Goal: Information Seeking & Learning: Learn about a topic

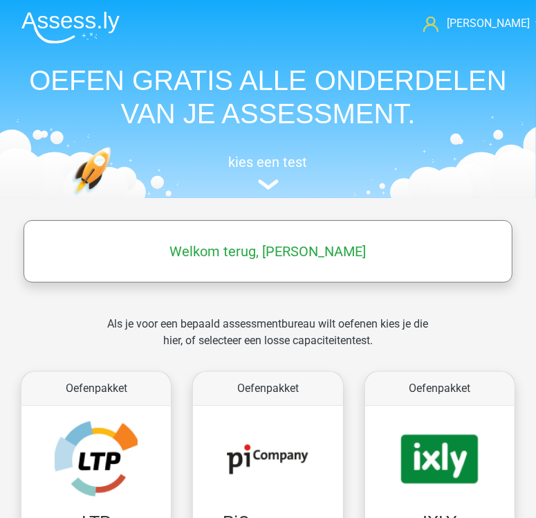
scroll to position [152, 0]
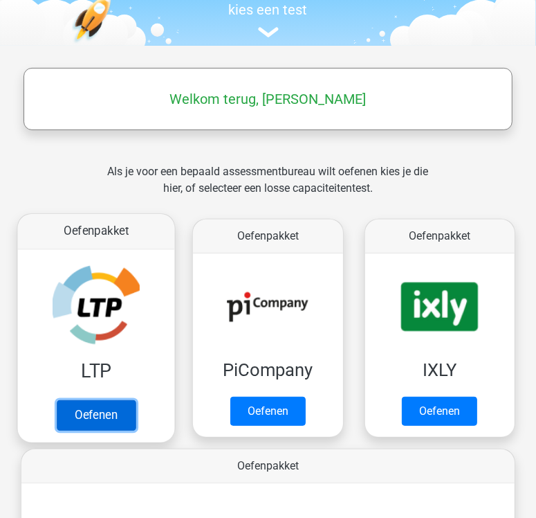
click at [107, 405] on link "Oefenen" at bounding box center [96, 415] width 79 height 30
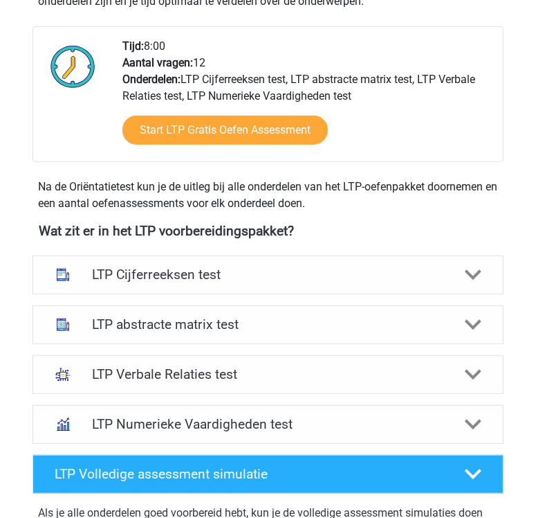
scroll to position [412, 0]
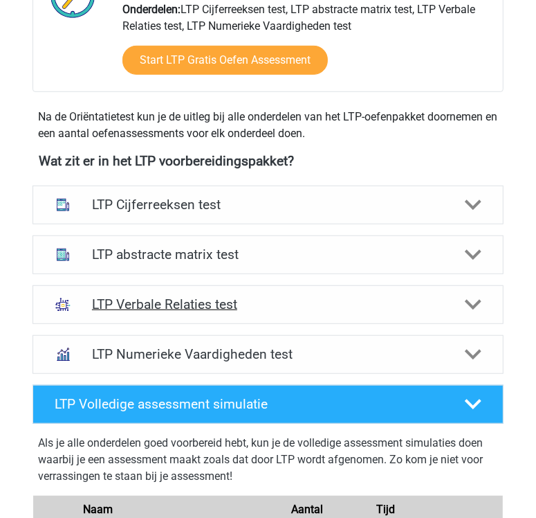
click at [354, 294] on div "LTP Verbale Relaties test" at bounding box center [268, 304] width 471 height 39
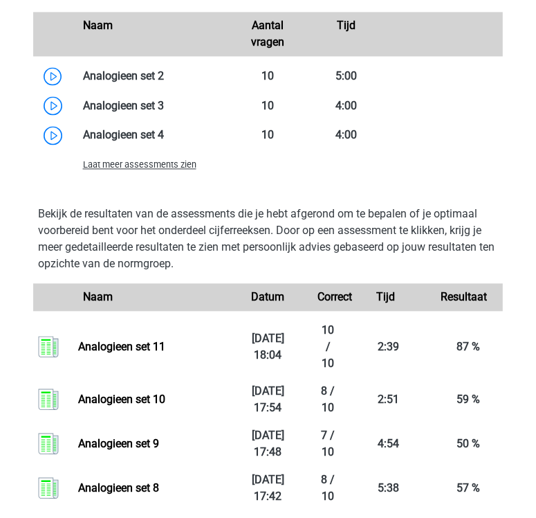
scroll to position [1408, 0]
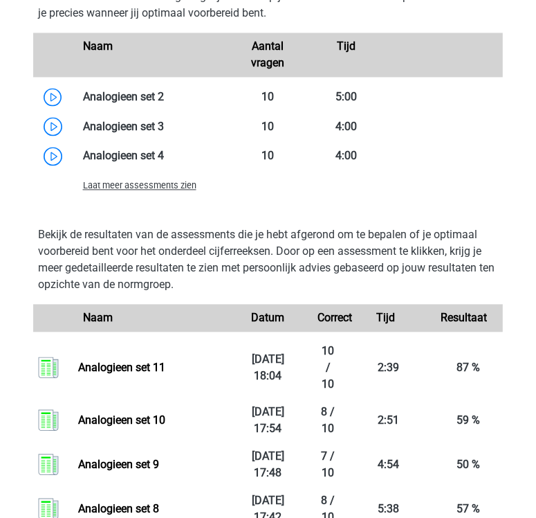
click at [167, 185] on span "Laat meer assessments zien" at bounding box center [140, 185] width 114 height 10
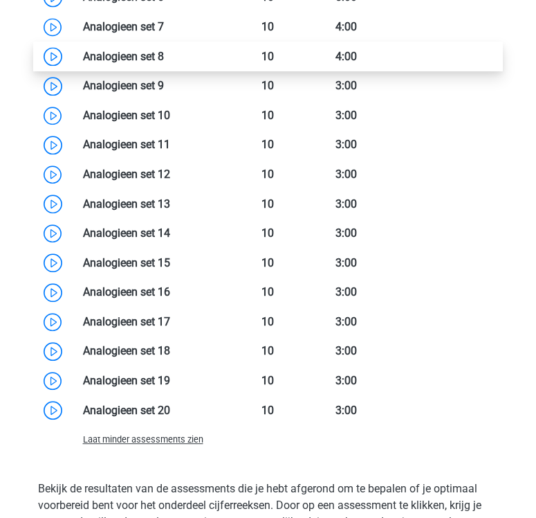
scroll to position [1625, 0]
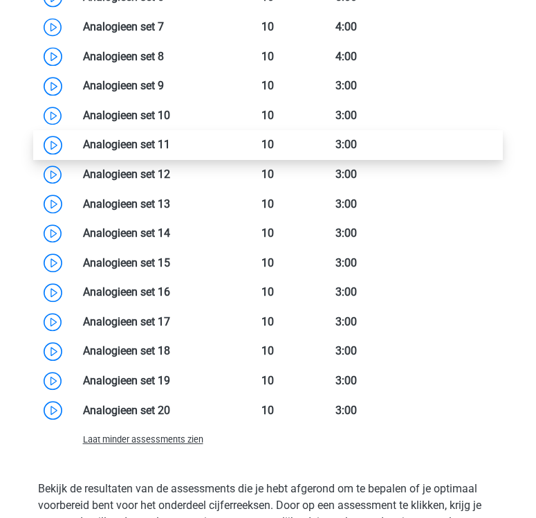
click at [170, 148] on link at bounding box center [170, 144] width 0 height 13
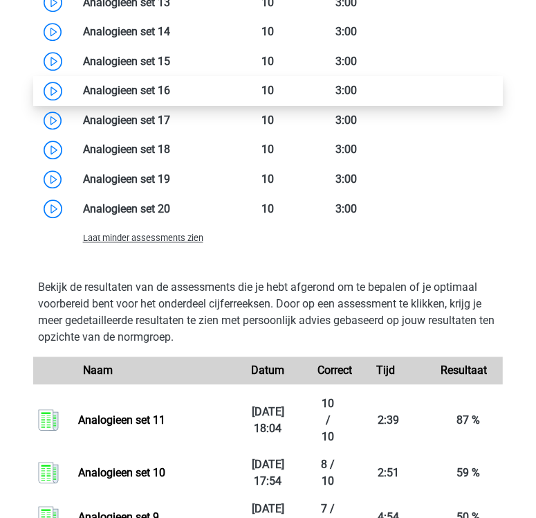
scroll to position [1750, 0]
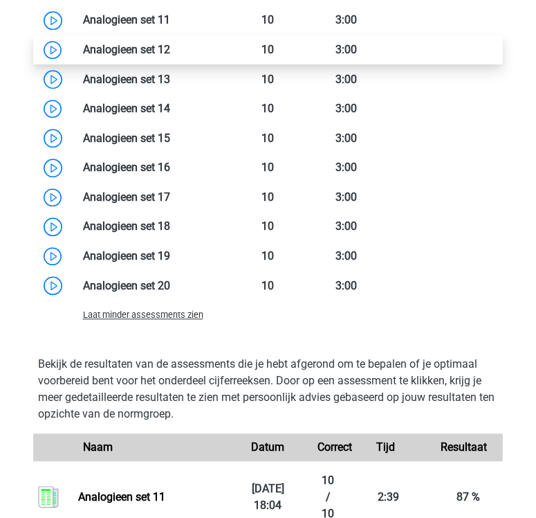
click at [170, 44] on link at bounding box center [170, 49] width 0 height 13
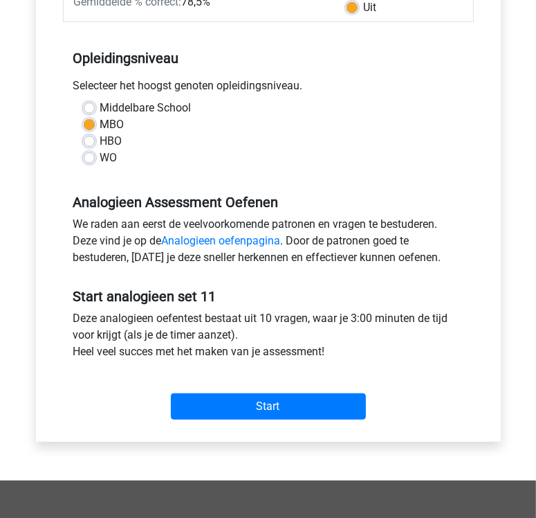
scroll to position [287, 0]
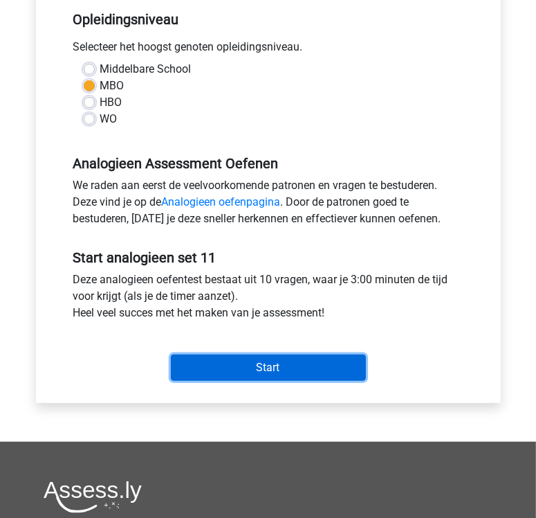
click at [282, 370] on input "Start" at bounding box center [268, 367] width 195 height 26
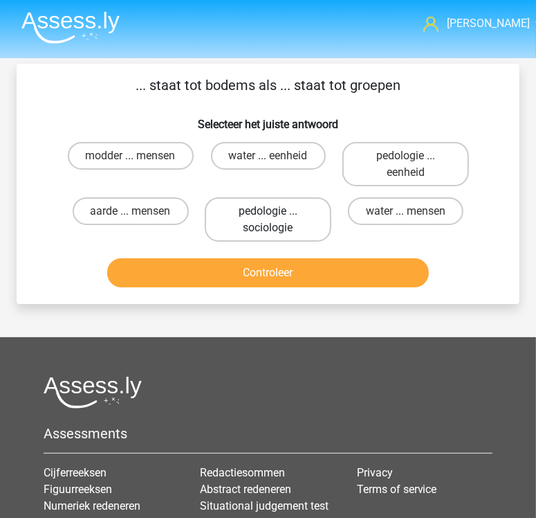
click at [281, 219] on label "pedologie ... sociologie" at bounding box center [268, 219] width 127 height 44
click at [278, 219] on input "pedologie ... sociologie" at bounding box center [273, 215] width 9 height 9
radio input "true"
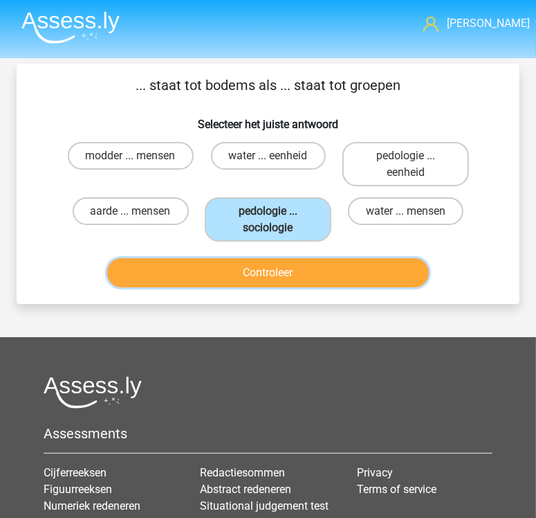
click at [276, 273] on button "Controleer" at bounding box center [268, 272] width 322 height 29
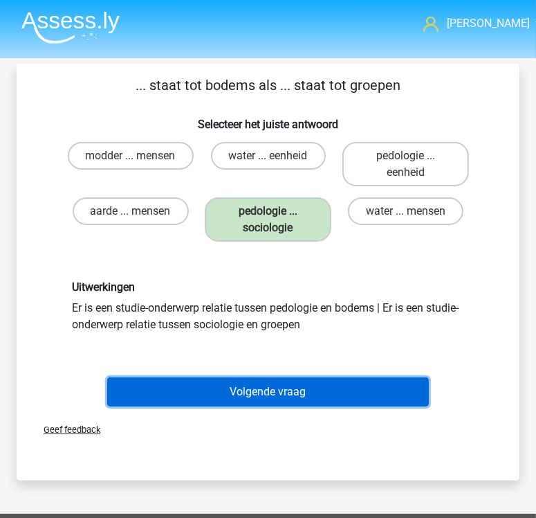
click at [321, 395] on button "Volgende vraag" at bounding box center [268, 391] width 322 height 29
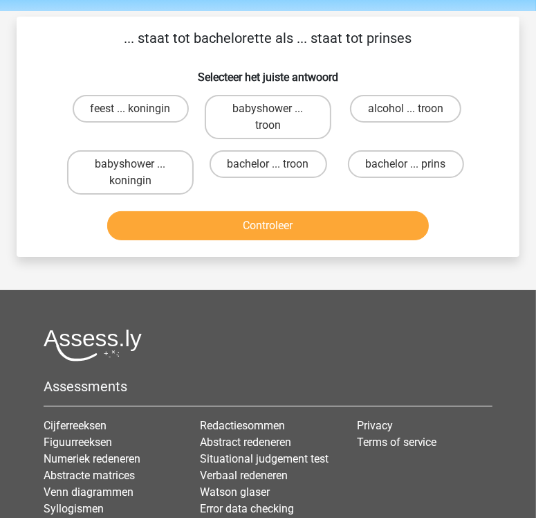
scroll to position [64, 0]
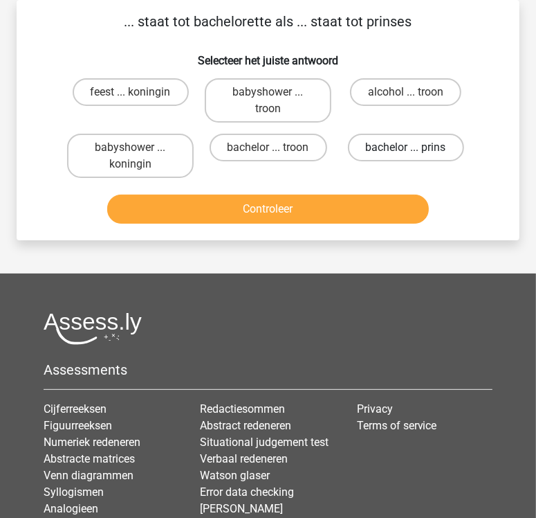
click at [404, 142] on label "bachelor ... prins" at bounding box center [406, 148] width 116 height 28
click at [406, 147] on input "bachelor ... prins" at bounding box center [410, 151] width 9 height 9
radio input "true"
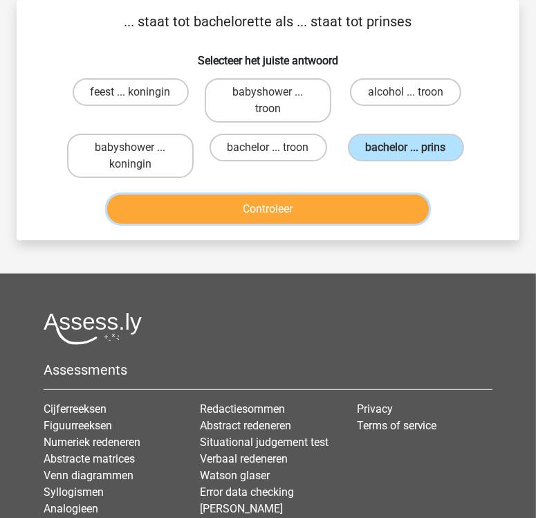
click at [327, 203] on button "Controleer" at bounding box center [268, 209] width 322 height 29
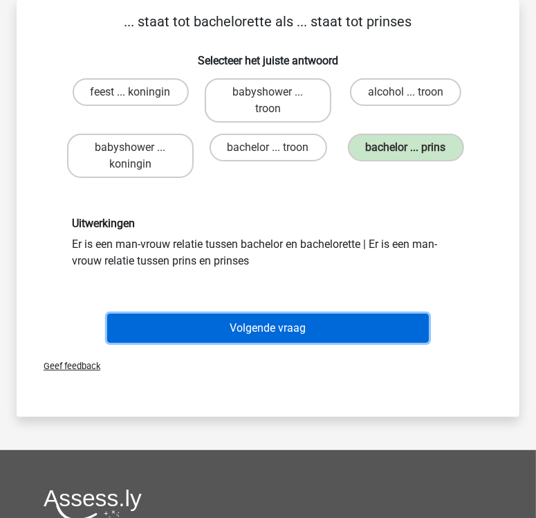
click at [233, 330] on button "Volgende vraag" at bounding box center [268, 328] width 322 height 29
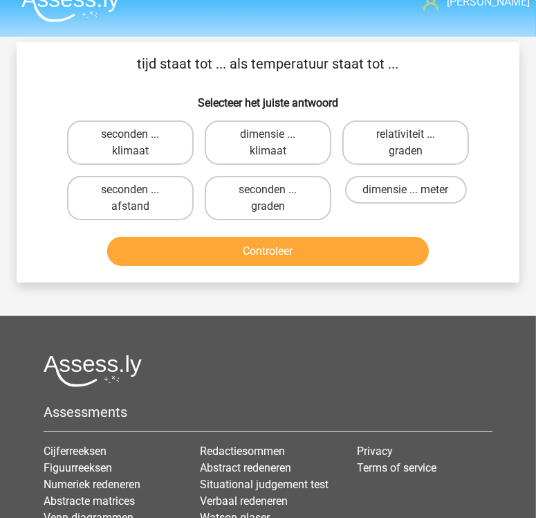
scroll to position [17, 0]
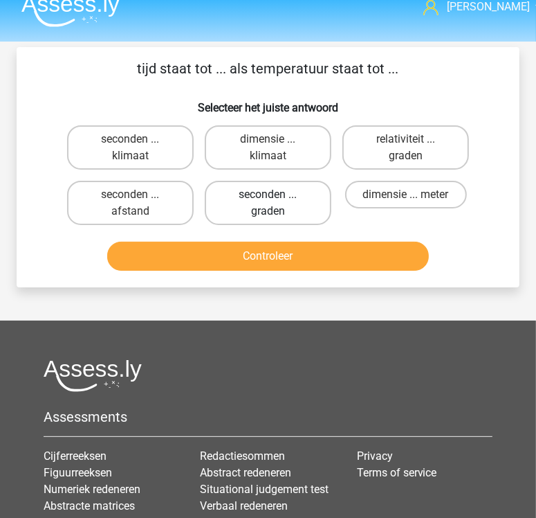
click at [253, 192] on label "seconden ... graden" at bounding box center [268, 203] width 127 height 44
click at [269, 195] on input "seconden ... graden" at bounding box center [273, 199] width 9 height 9
radio input "true"
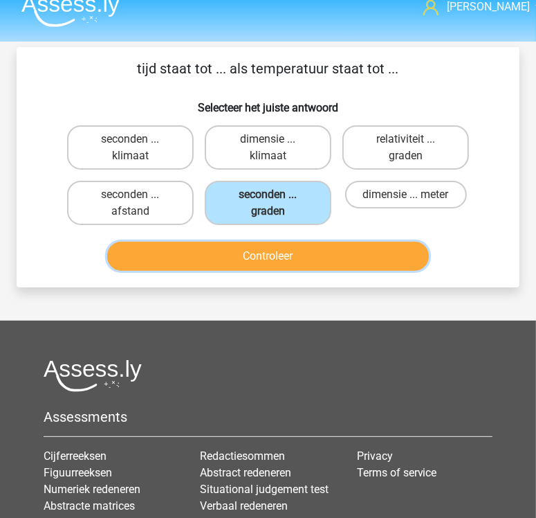
click at [215, 265] on button "Controleer" at bounding box center [268, 256] width 322 height 29
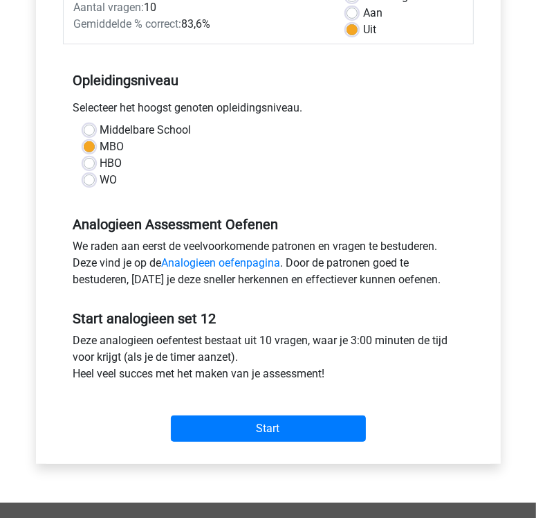
scroll to position [226, 0]
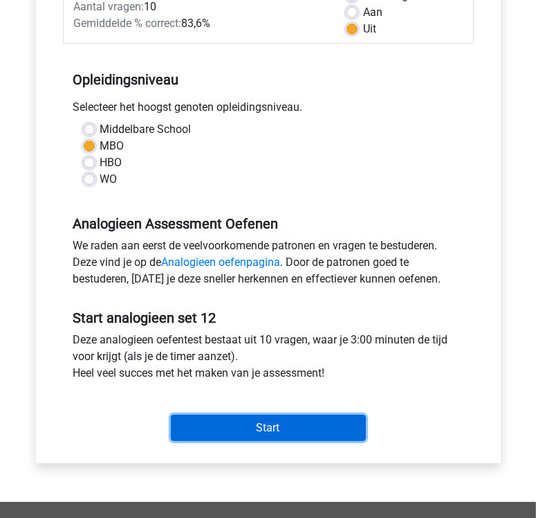
click at [275, 422] on input "Start" at bounding box center [268, 428] width 195 height 26
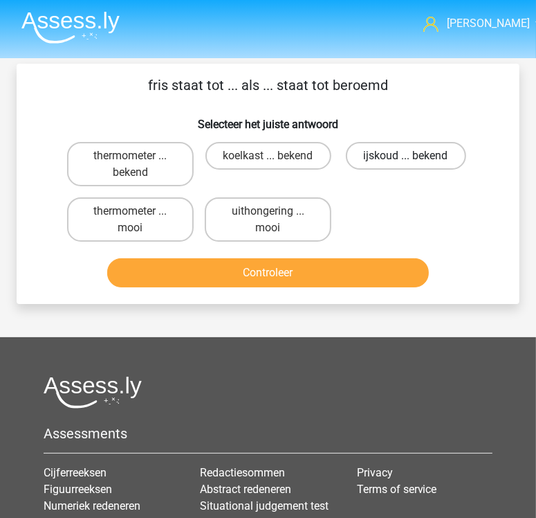
click at [379, 160] on label "ijskoud ... bekend" at bounding box center [406, 156] width 120 height 28
click at [406, 160] on input "ijskoud ... bekend" at bounding box center [410, 160] width 9 height 9
radio input "true"
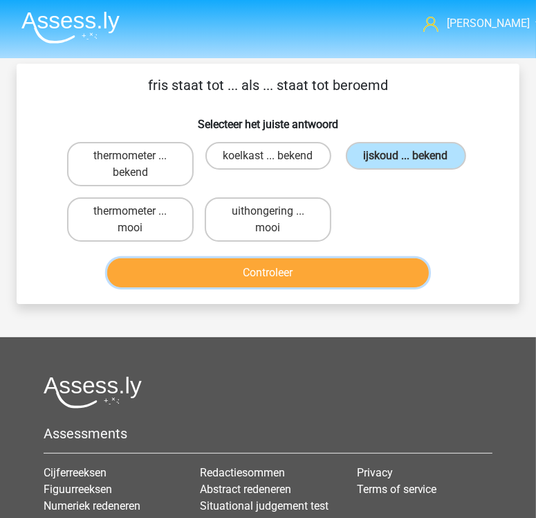
click at [308, 273] on button "Controleer" at bounding box center [268, 272] width 322 height 29
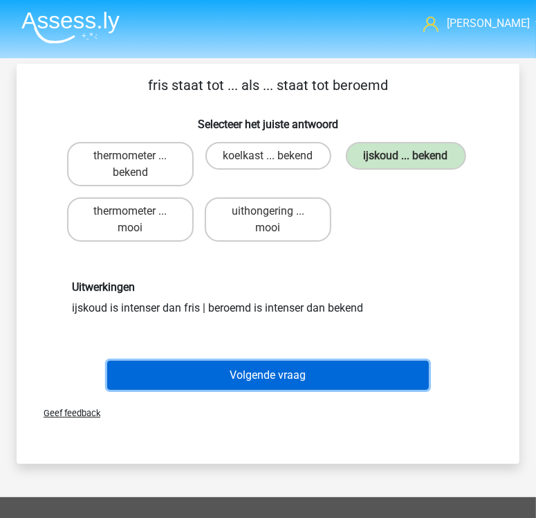
click at [278, 369] on button "Volgende vraag" at bounding box center [268, 375] width 322 height 29
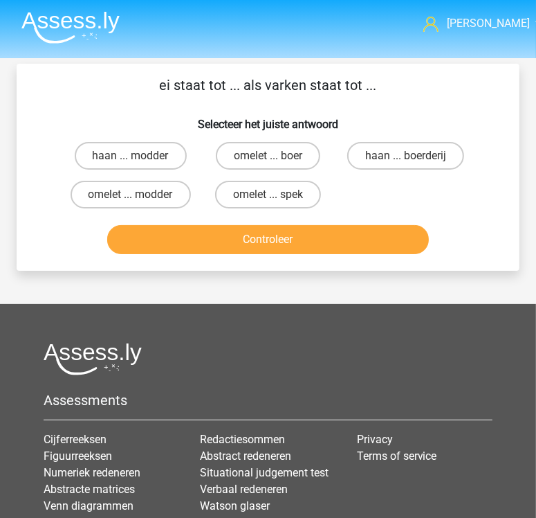
scroll to position [64, 0]
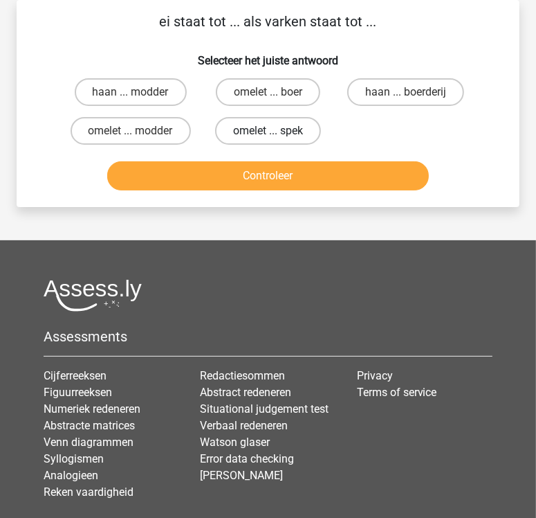
click at [280, 129] on label "omelet ... spek" at bounding box center [268, 131] width 106 height 28
click at [278, 131] on input "omelet ... spek" at bounding box center [273, 135] width 9 height 9
radio input "true"
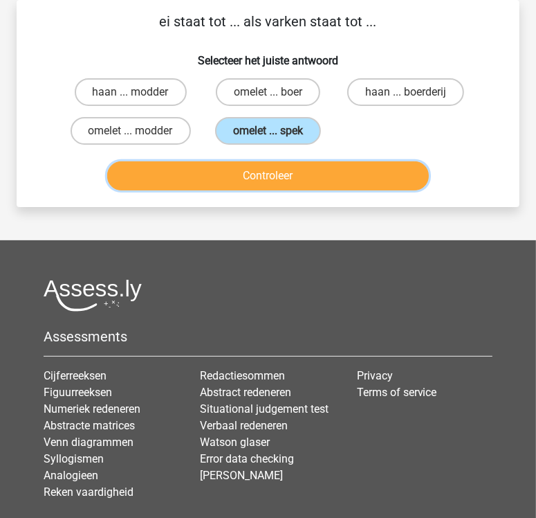
click at [263, 176] on button "Controleer" at bounding box center [268, 175] width 322 height 29
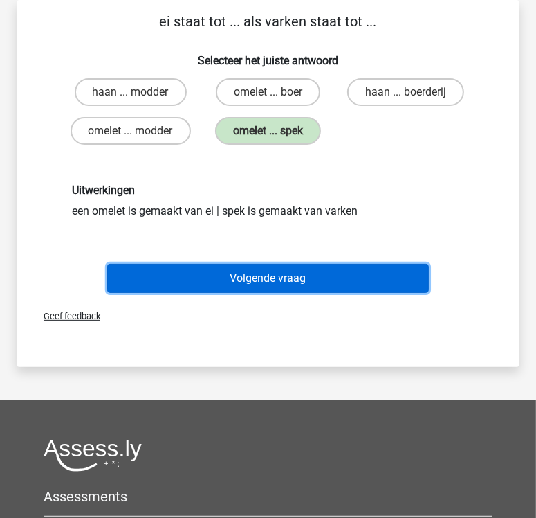
click at [301, 282] on button "Volgende vraag" at bounding box center [268, 278] width 322 height 29
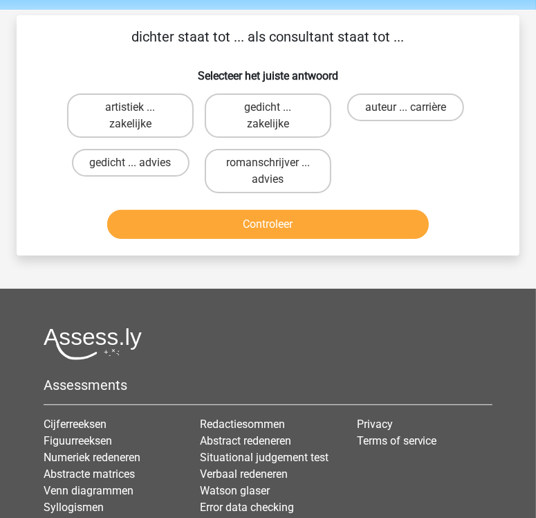
scroll to position [46, 0]
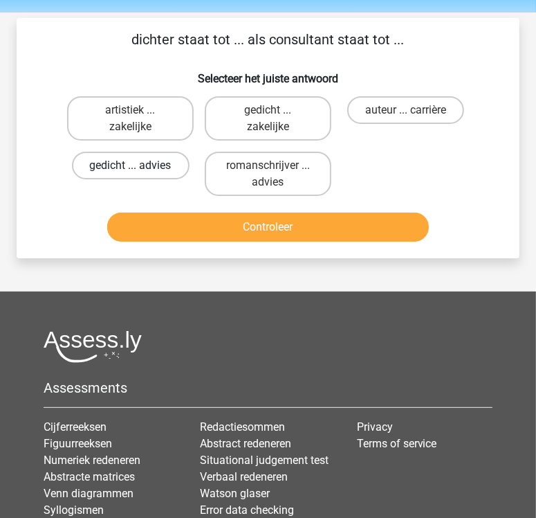
click at [148, 165] on label "gedicht ... advies" at bounding box center [131, 166] width 118 height 28
click at [140, 165] on input "gedicht ... advies" at bounding box center [135, 169] width 9 height 9
radio input "true"
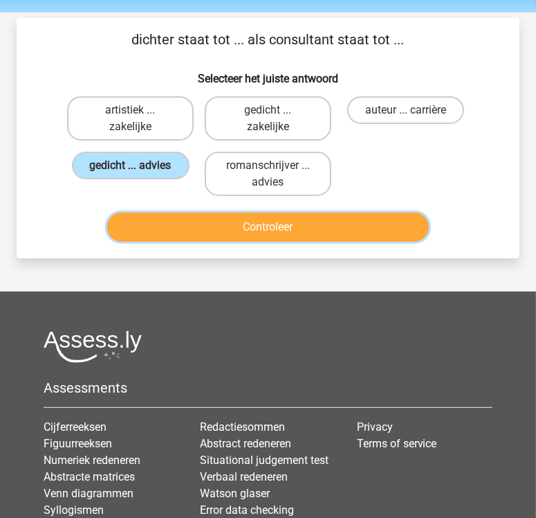
click at [260, 229] on button "Controleer" at bounding box center [268, 227] width 322 height 29
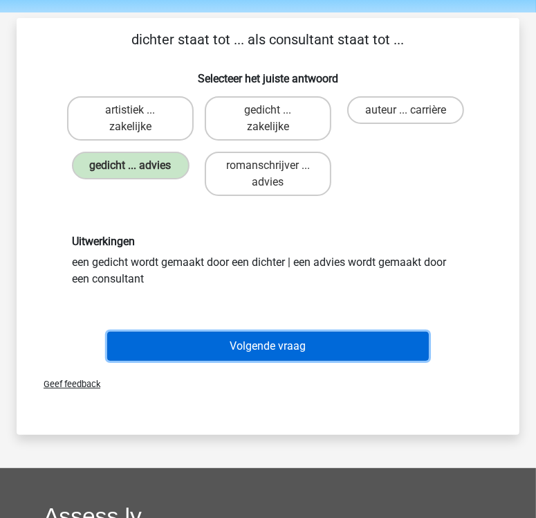
click at [294, 345] on button "Volgende vraag" at bounding box center [268, 346] width 322 height 29
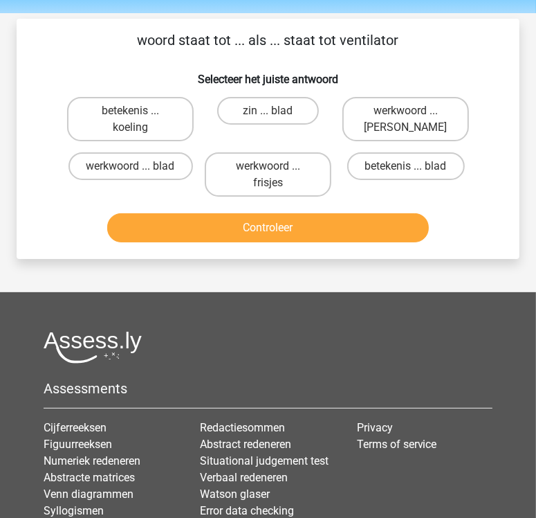
scroll to position [44, 0]
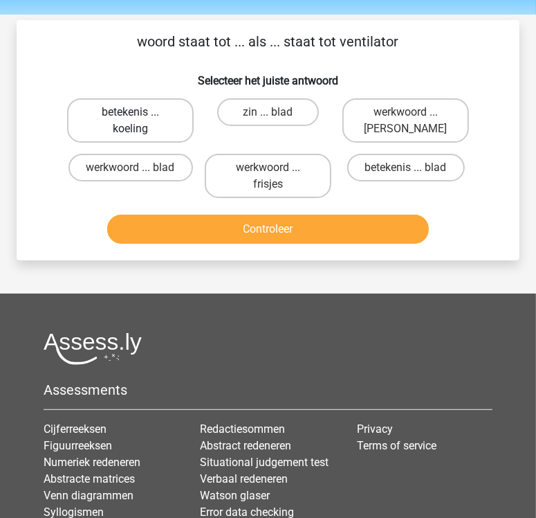
click at [122, 116] on label "betekenis ... koeling" at bounding box center [130, 120] width 127 height 44
click at [131, 116] on input "betekenis ... koeling" at bounding box center [135, 116] width 9 height 9
radio input "true"
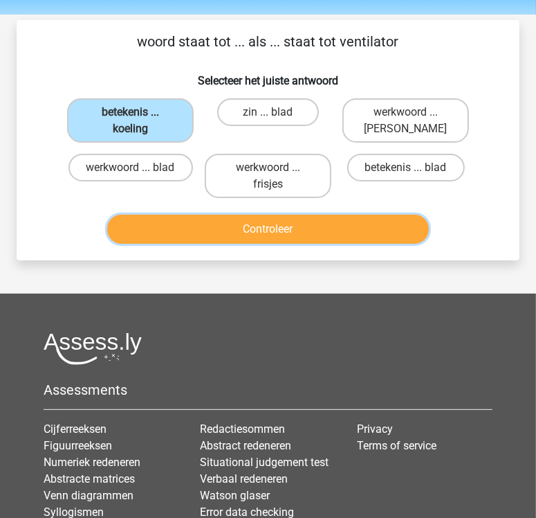
click at [222, 231] on button "Controleer" at bounding box center [268, 229] width 322 height 29
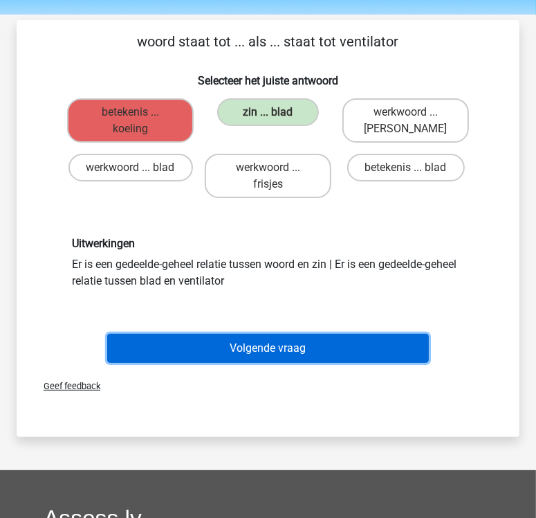
click at [312, 345] on button "Volgende vraag" at bounding box center [268, 348] width 322 height 29
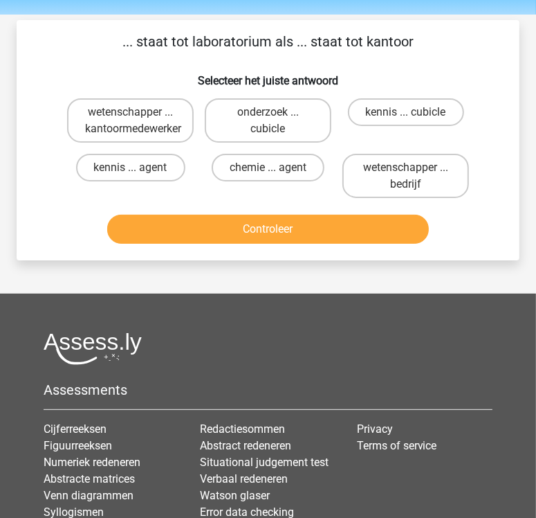
scroll to position [64, 0]
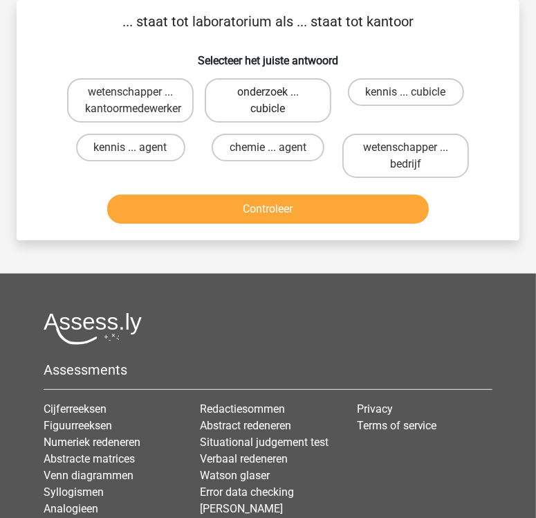
click at [244, 102] on label "onderzoek ... cubicle" at bounding box center [268, 100] width 127 height 44
click at [269, 101] on input "onderzoek ... cubicle" at bounding box center [273, 96] width 9 height 9
radio input "true"
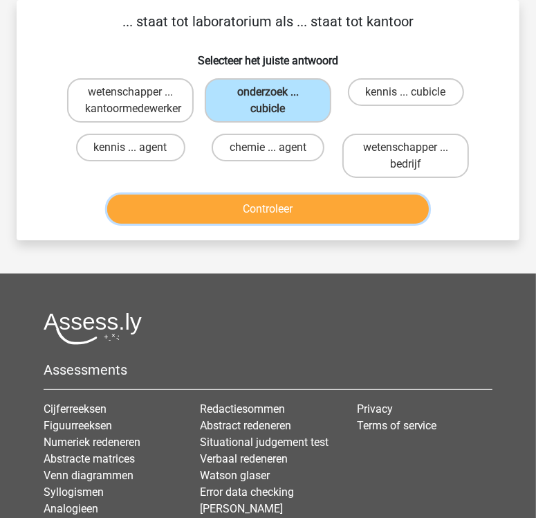
click at [244, 201] on button "Controleer" at bounding box center [268, 209] width 322 height 29
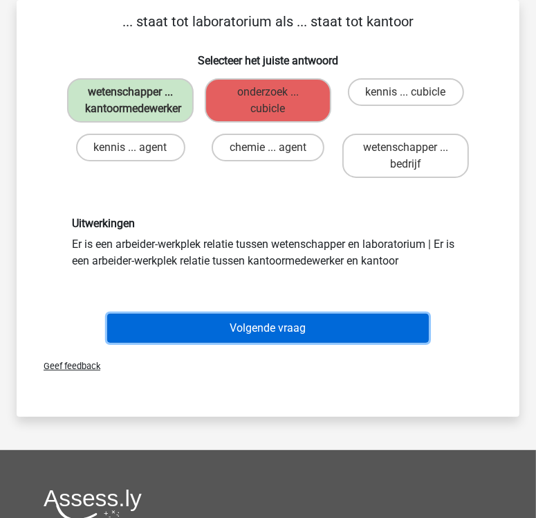
click at [191, 330] on button "Volgende vraag" at bounding box center [268, 328] width 322 height 29
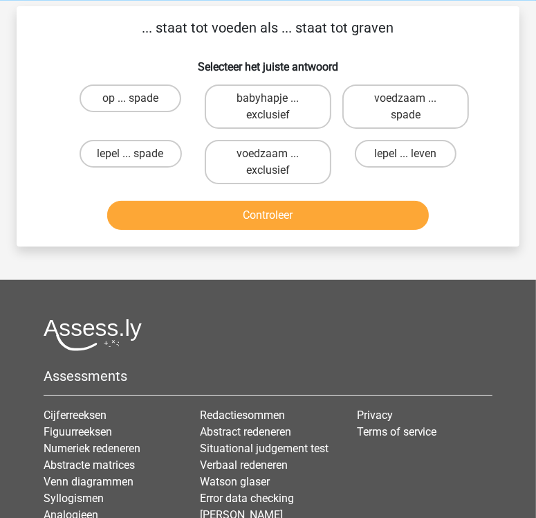
scroll to position [56, 0]
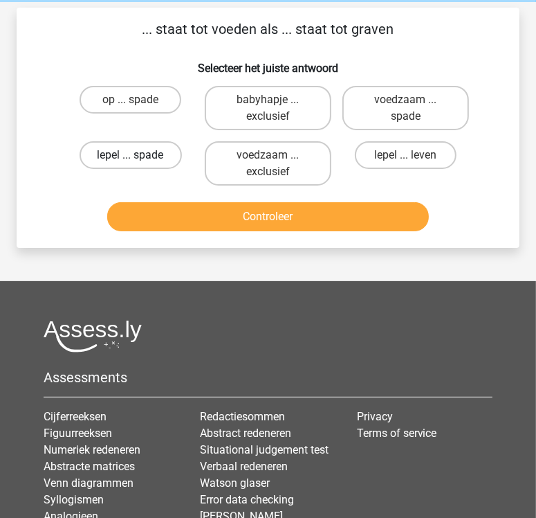
click at [124, 165] on label "lepel ... spade" at bounding box center [131, 155] width 102 height 28
click at [131, 164] on input "lepel ... spade" at bounding box center [135, 159] width 9 height 9
radio input "true"
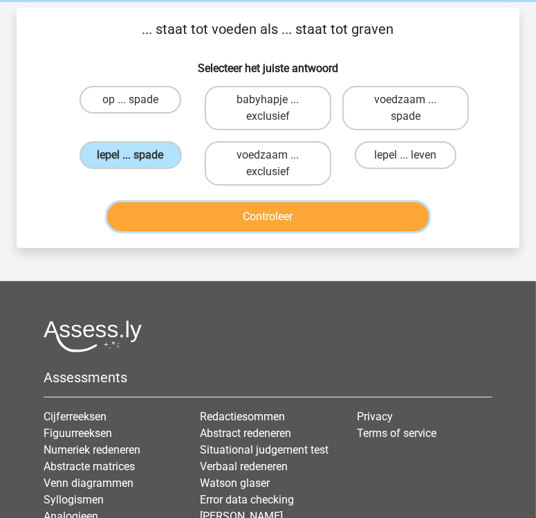
click at [161, 218] on button "Controleer" at bounding box center [268, 216] width 322 height 29
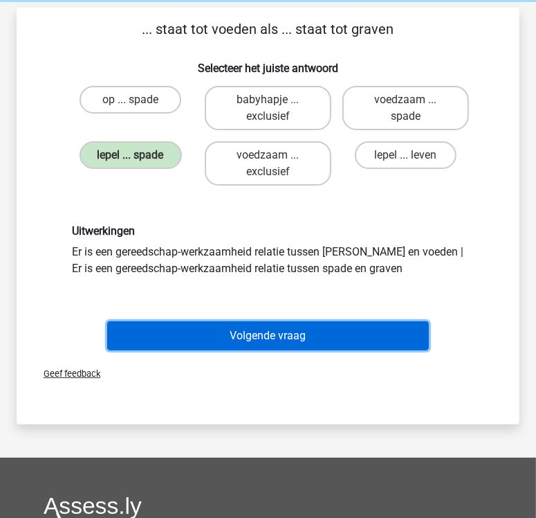
click at [258, 333] on button "Volgende vraag" at bounding box center [268, 335] width 322 height 29
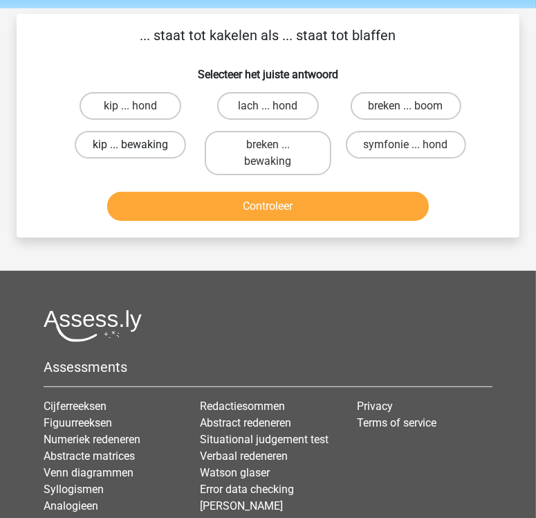
scroll to position [49, 0]
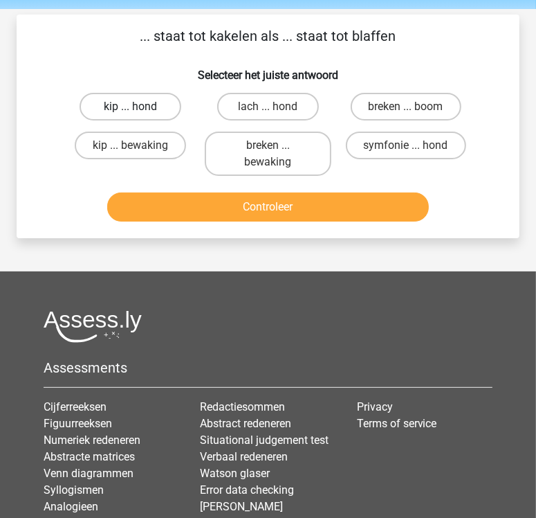
click at [119, 113] on label "kip ... hond" at bounding box center [130, 107] width 101 height 28
click at [131, 113] on input "kip ... hond" at bounding box center [135, 111] width 9 height 9
radio input "true"
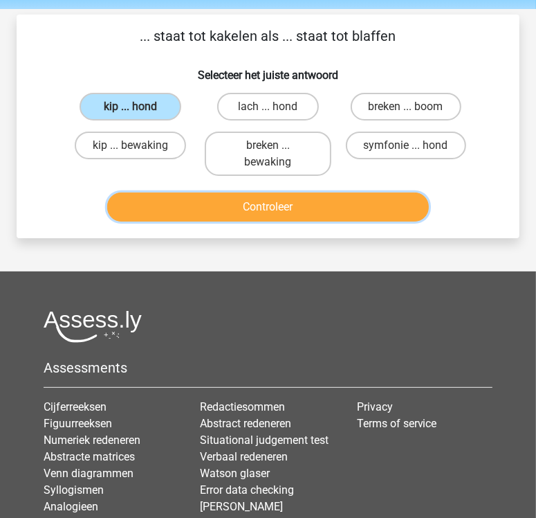
click at [174, 201] on button "Controleer" at bounding box center [268, 206] width 322 height 29
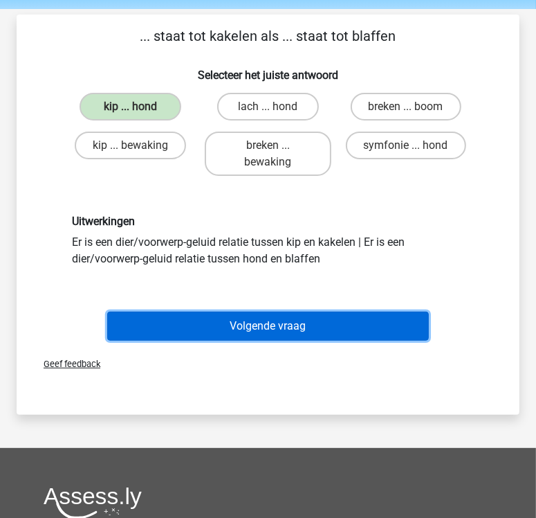
click at [215, 318] on button "Volgende vraag" at bounding box center [268, 326] width 322 height 29
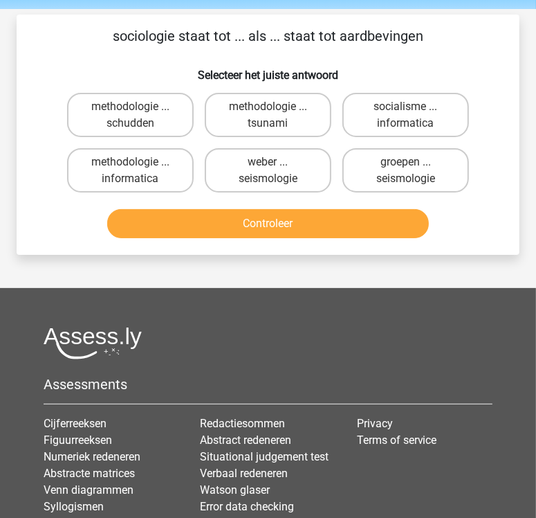
scroll to position [64, 0]
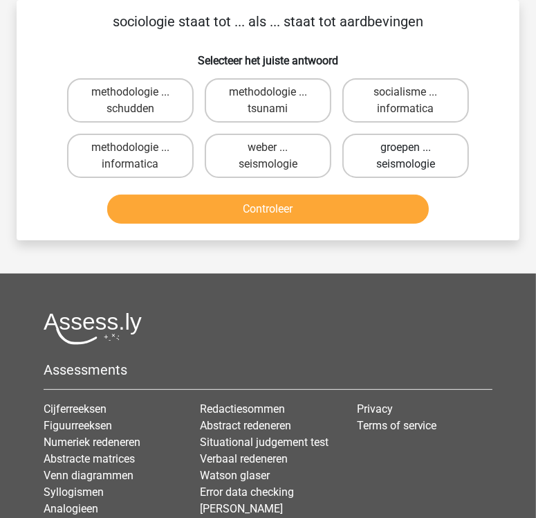
click at [429, 150] on label "groepen ... seismologie" at bounding box center [406, 156] width 127 height 44
click at [415, 150] on input "groepen ... seismologie" at bounding box center [410, 151] width 9 height 9
radio input "true"
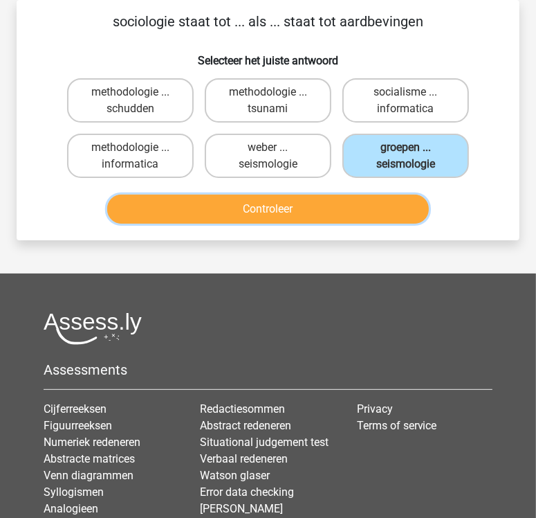
click at [368, 204] on button "Controleer" at bounding box center [268, 209] width 322 height 29
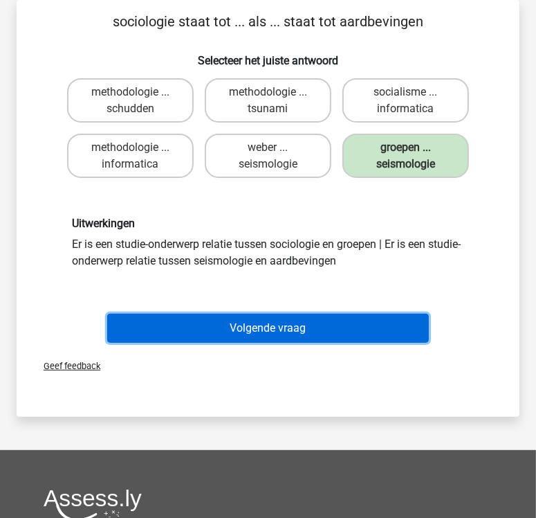
click at [266, 333] on button "Volgende vraag" at bounding box center [268, 328] width 322 height 29
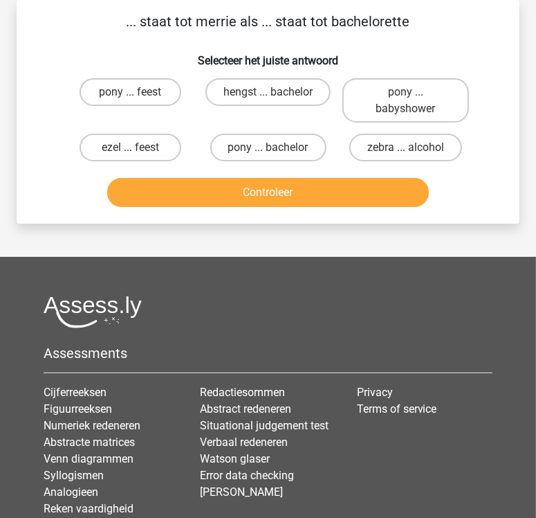
scroll to position [58, 0]
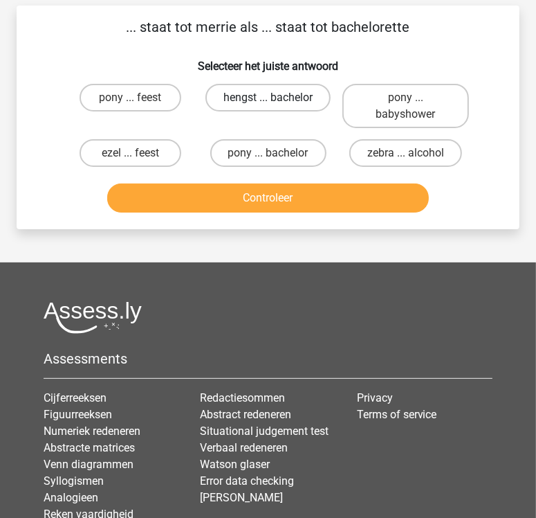
click at [262, 99] on label "hengst ... bachelor" at bounding box center [268, 98] width 125 height 28
click at [269, 99] on input "hengst ... bachelor" at bounding box center [273, 102] width 9 height 9
radio input "true"
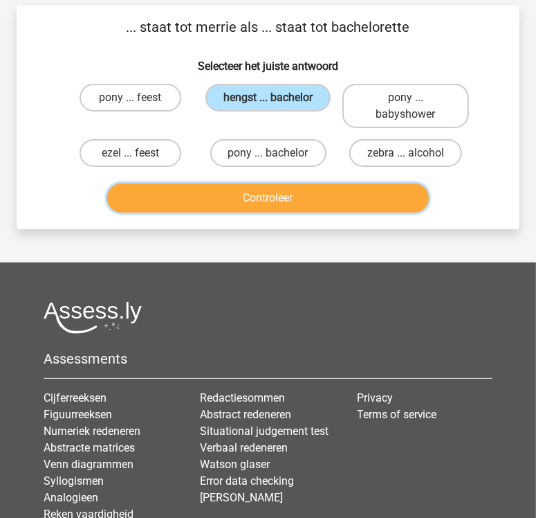
click at [266, 199] on button "Controleer" at bounding box center [268, 197] width 322 height 29
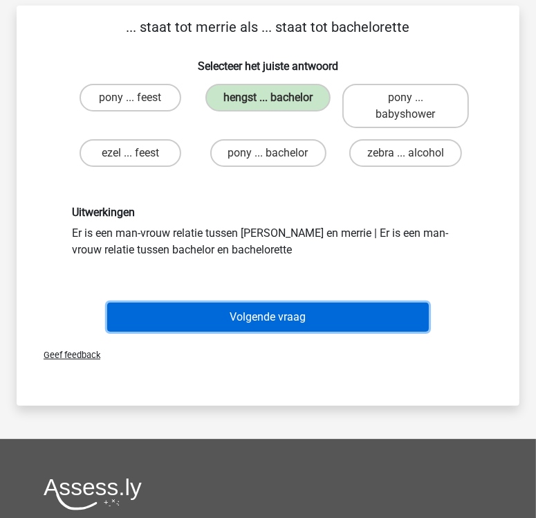
click at [272, 315] on button "Volgende vraag" at bounding box center [268, 317] width 322 height 29
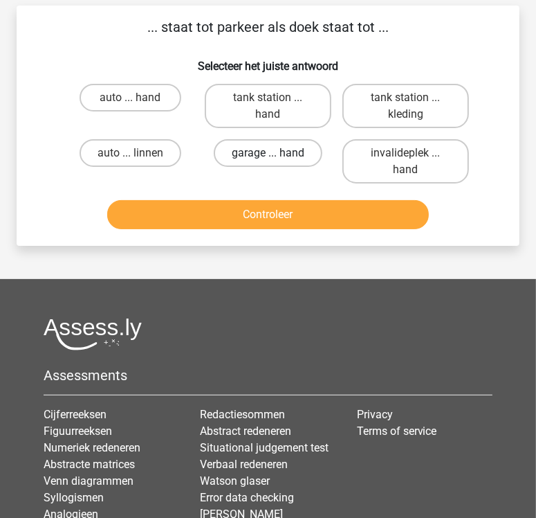
click at [298, 160] on label "garage ... hand" at bounding box center [268, 153] width 109 height 28
click at [278, 160] on input "garage ... hand" at bounding box center [273, 157] width 9 height 9
radio input "true"
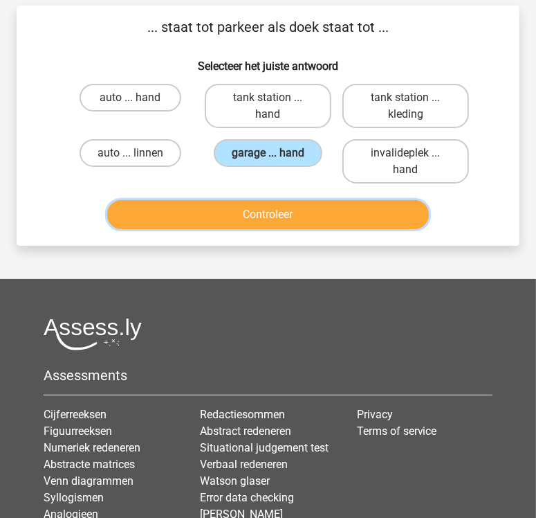
click at [297, 206] on button "Controleer" at bounding box center [268, 214] width 322 height 29
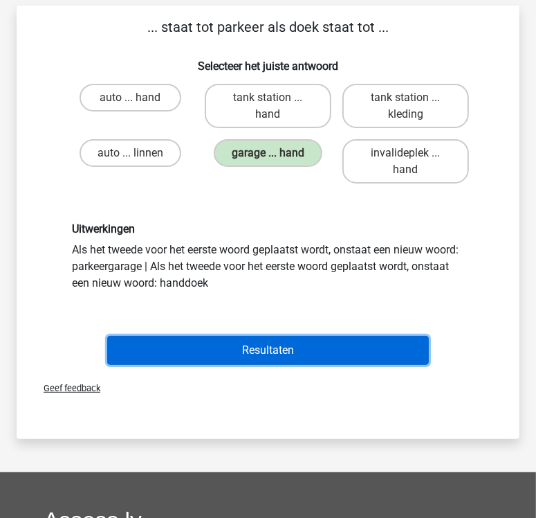
click at [285, 342] on button "Resultaten" at bounding box center [268, 350] width 322 height 29
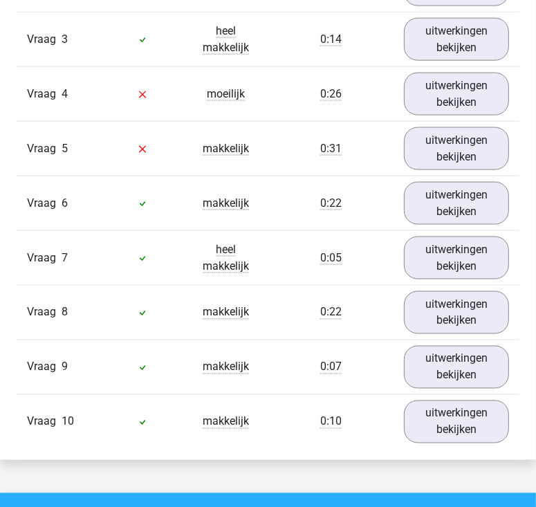
scroll to position [1032, 0]
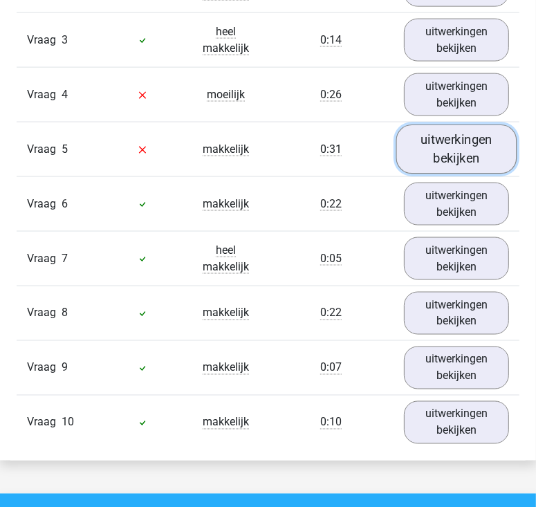
click at [487, 142] on link "uitwerkingen bekijken" at bounding box center [457, 149] width 121 height 49
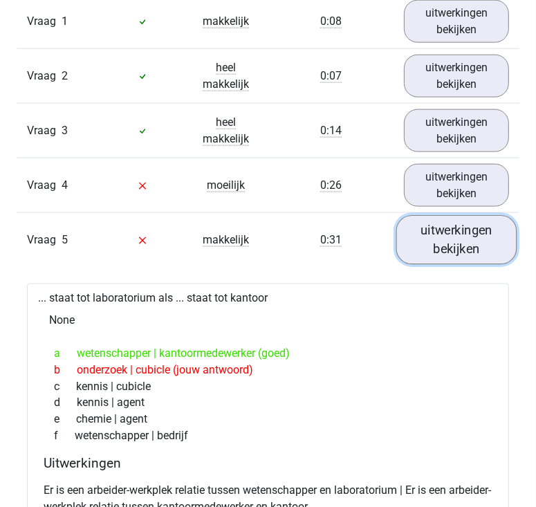
scroll to position [941, 0]
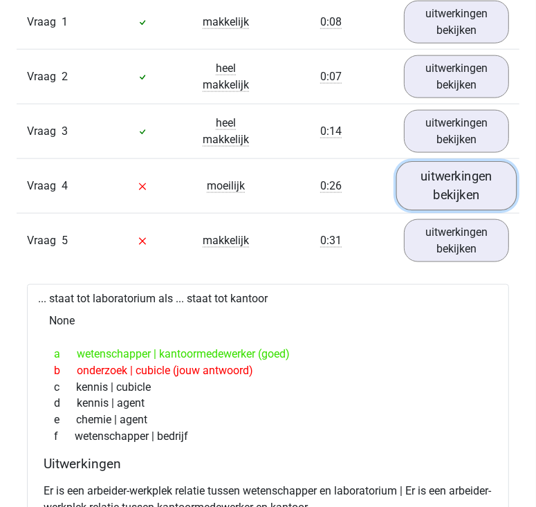
click at [472, 181] on link "uitwerkingen bekijken" at bounding box center [457, 185] width 121 height 49
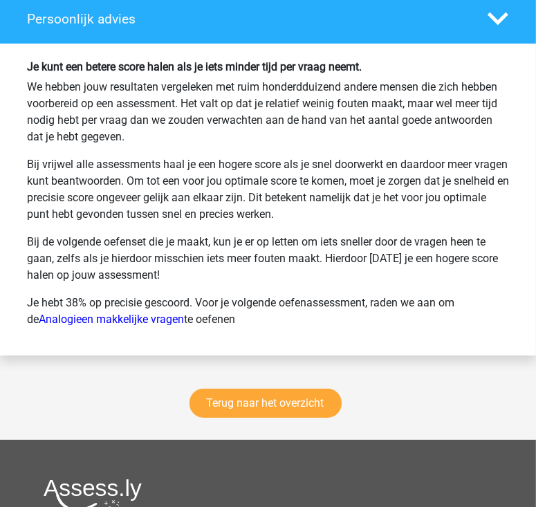
scroll to position [2791, 0]
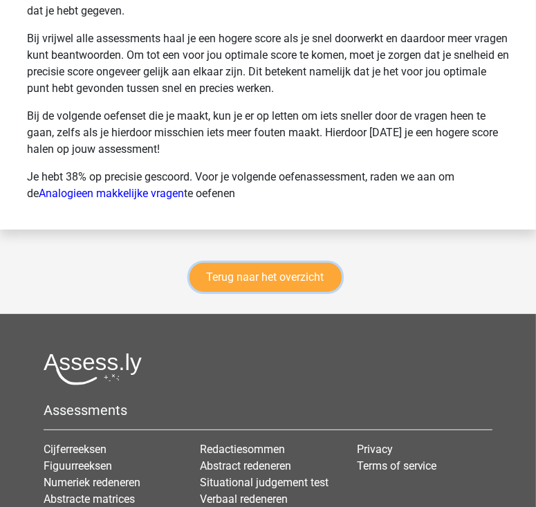
click at [287, 282] on link "Terug naar het overzicht" at bounding box center [266, 277] width 152 height 29
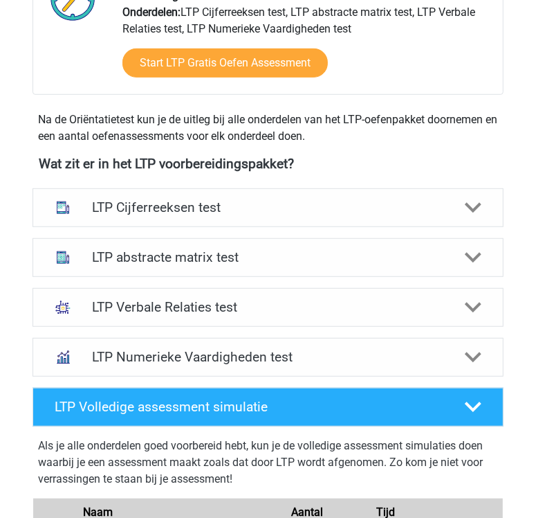
scroll to position [440, 0]
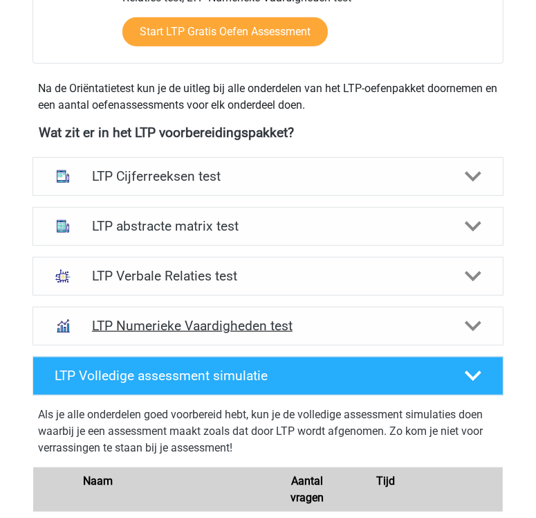
click at [294, 332] on h4 "LTP Numerieke Vaardigheden test" at bounding box center [268, 326] width 352 height 16
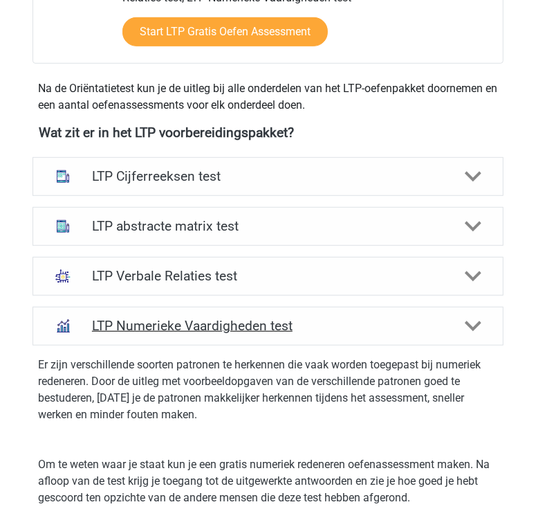
click at [294, 332] on h4 "LTP Numerieke Vaardigheden test" at bounding box center [268, 326] width 352 height 16
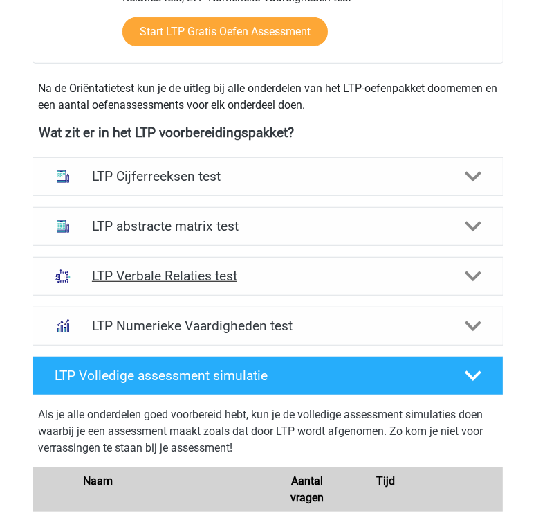
click at [231, 280] on h4 "LTP Verbale Relaties test" at bounding box center [268, 276] width 352 height 16
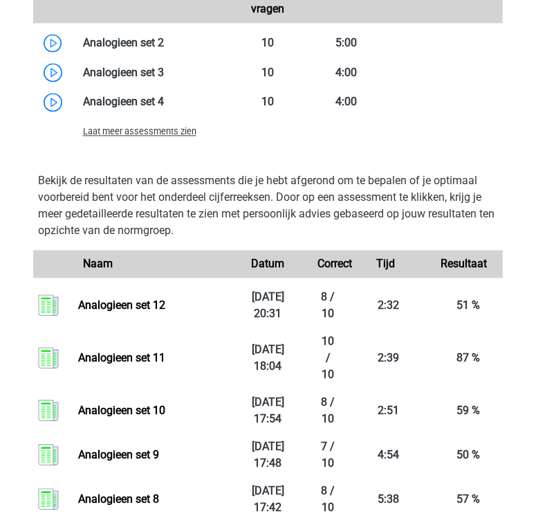
scroll to position [1459, 0]
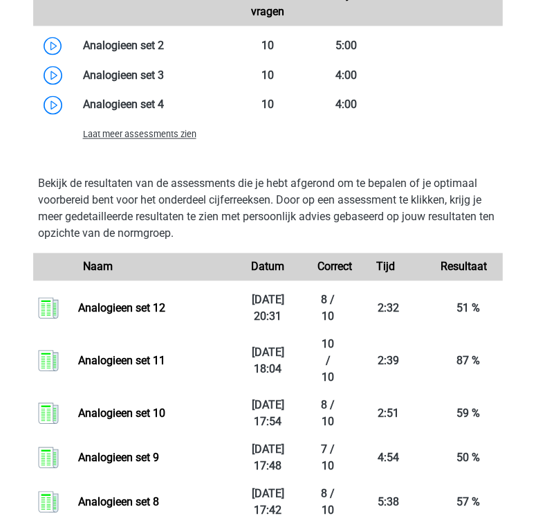
click at [152, 136] on span "Laat meer assessments zien" at bounding box center [140, 134] width 114 height 10
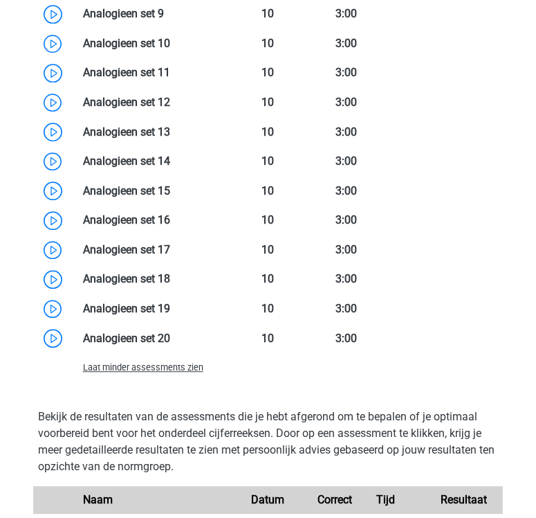
scroll to position [1699, 0]
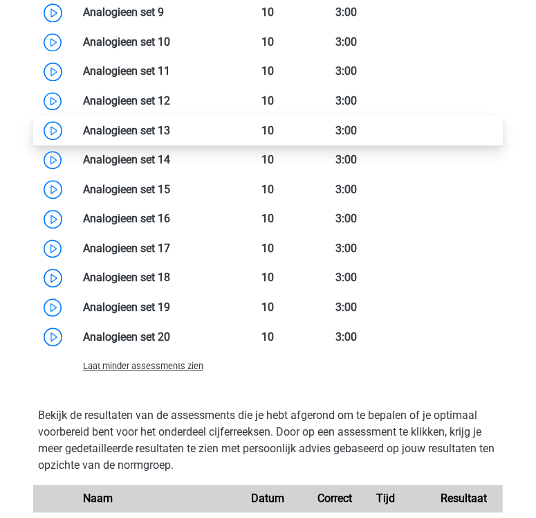
click at [170, 129] on link at bounding box center [170, 130] width 0 height 13
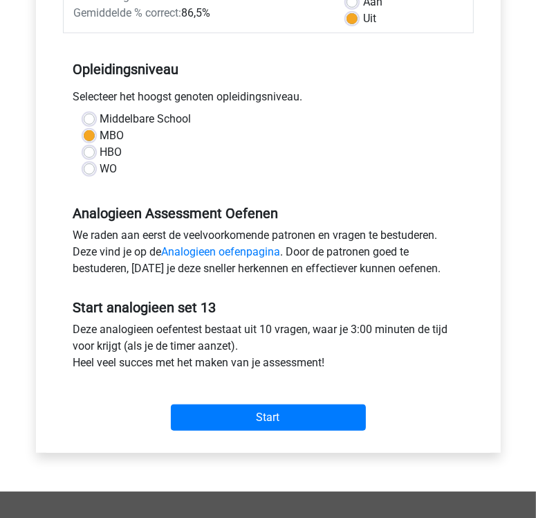
scroll to position [238, 0]
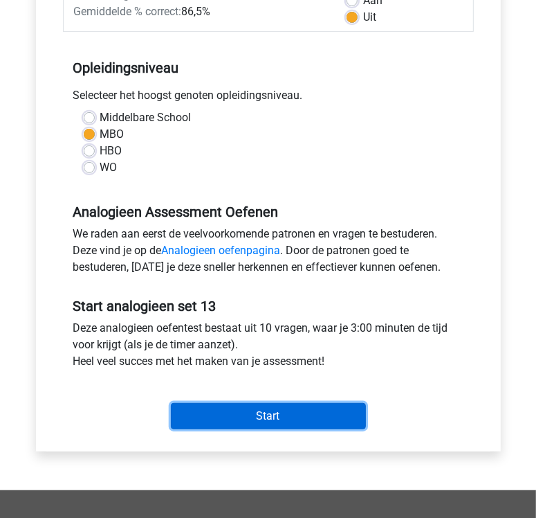
click at [233, 412] on input "Start" at bounding box center [268, 416] width 195 height 26
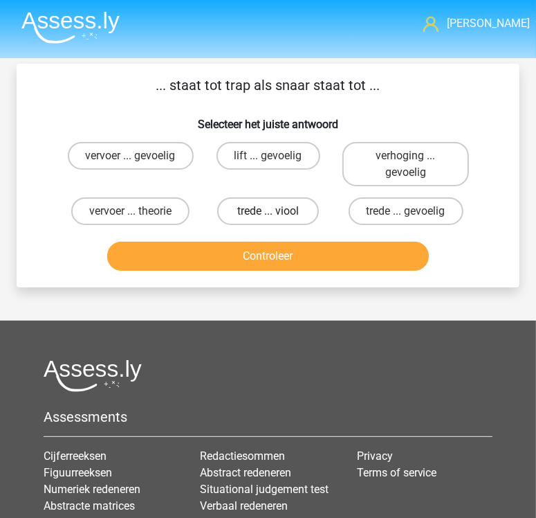
click at [257, 212] on label "trede ... viool" at bounding box center [267, 211] width 101 height 28
click at [269, 212] on input "trede ... viool" at bounding box center [273, 215] width 9 height 9
radio input "true"
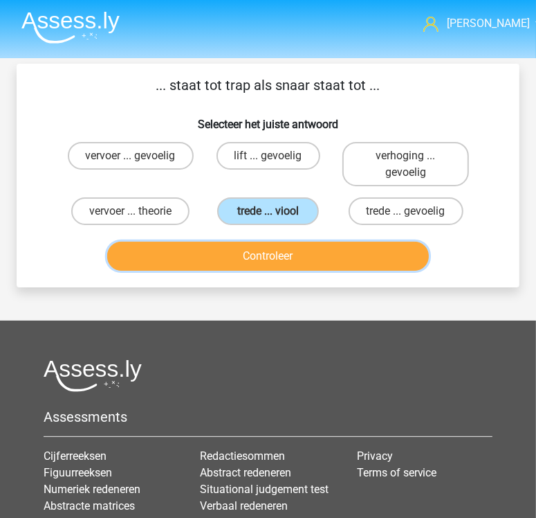
click at [283, 261] on button "Controleer" at bounding box center [268, 256] width 322 height 29
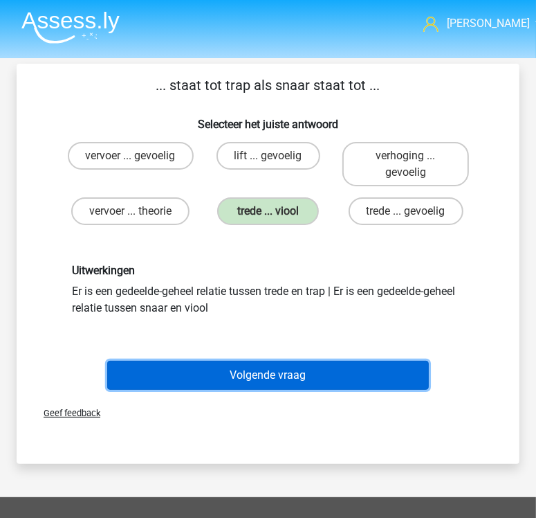
click at [282, 378] on button "Volgende vraag" at bounding box center [268, 375] width 322 height 29
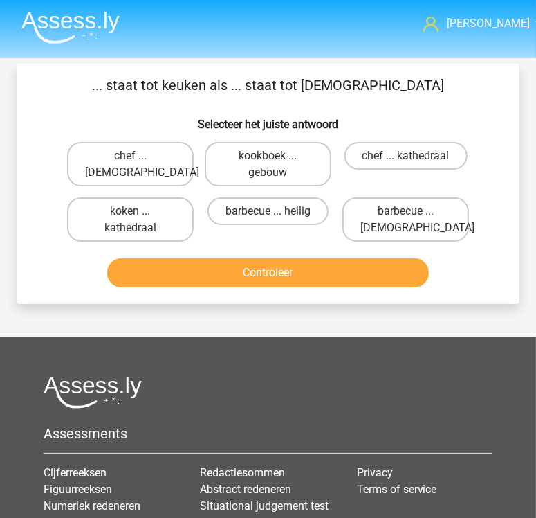
scroll to position [64, 0]
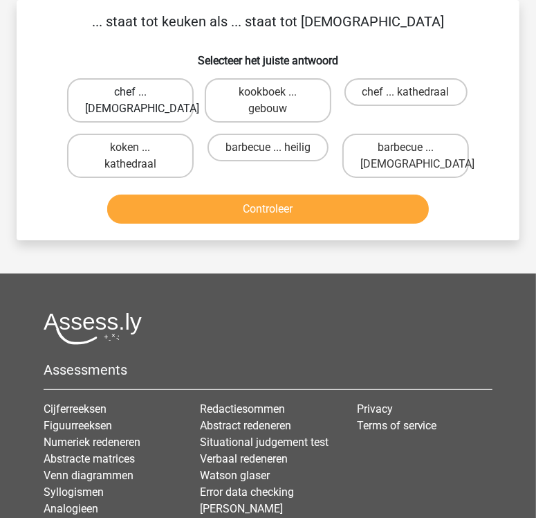
click at [116, 98] on label "chef ... priester" at bounding box center [130, 100] width 127 height 44
click at [131, 98] on input "chef ... priester" at bounding box center [135, 96] width 9 height 9
radio input "true"
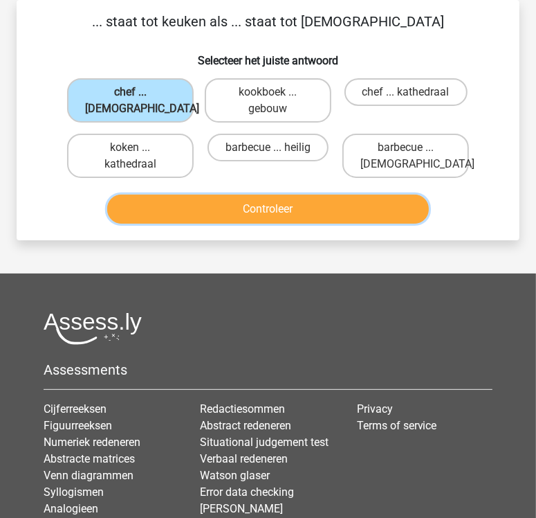
click at [243, 217] on button "Controleer" at bounding box center [268, 209] width 322 height 29
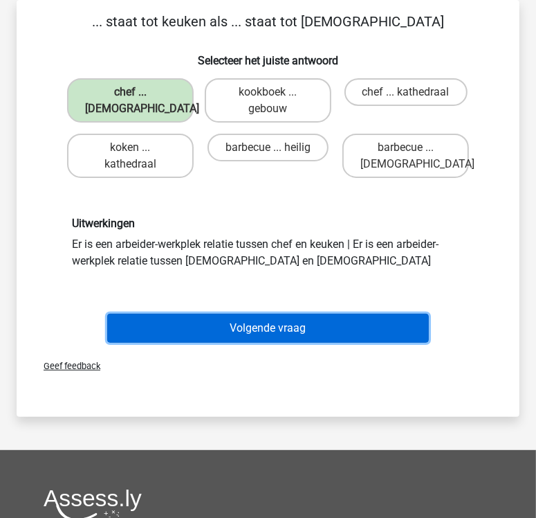
click at [313, 317] on button "Volgende vraag" at bounding box center [268, 328] width 322 height 29
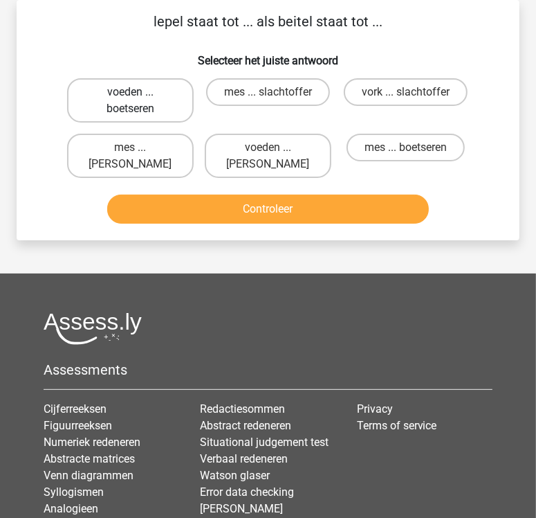
click at [162, 93] on label "voeden ... boetseren" at bounding box center [130, 100] width 127 height 44
click at [140, 93] on input "voeden ... boetseren" at bounding box center [135, 96] width 9 height 9
radio input "true"
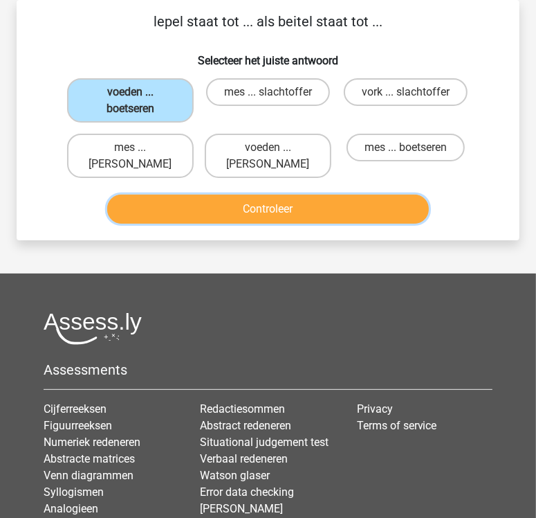
click at [271, 213] on button "Controleer" at bounding box center [268, 209] width 322 height 29
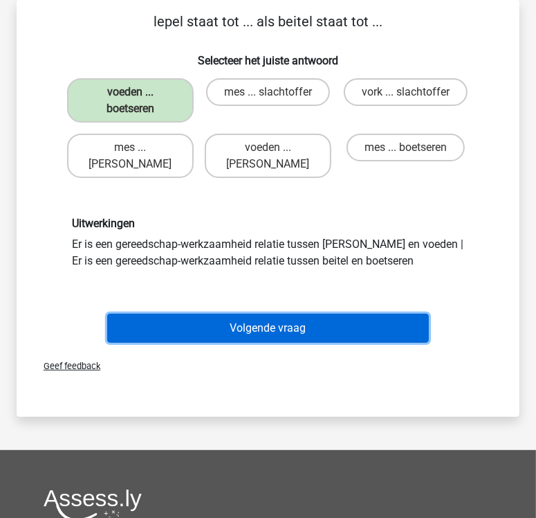
click at [312, 325] on button "Volgende vraag" at bounding box center [268, 328] width 322 height 29
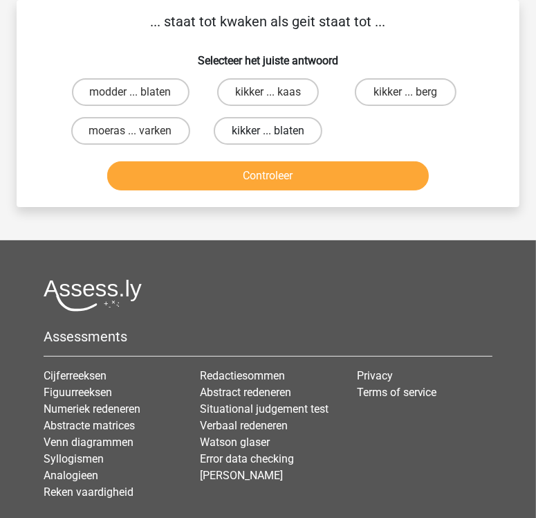
click at [235, 132] on label "kikker ... blaten" at bounding box center [268, 131] width 109 height 28
click at [269, 132] on input "kikker ... blaten" at bounding box center [273, 135] width 9 height 9
radio input "true"
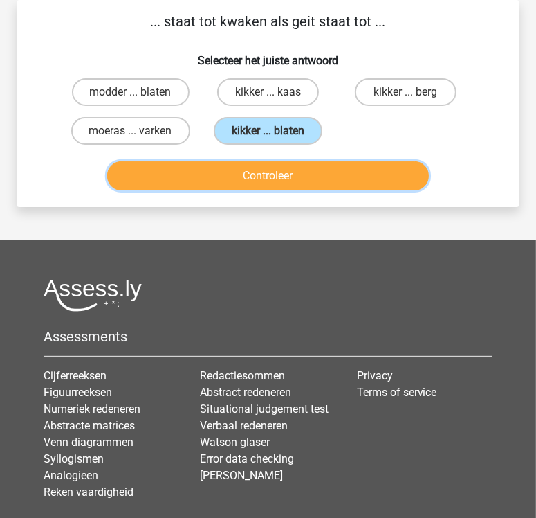
click at [243, 178] on button "Controleer" at bounding box center [268, 175] width 322 height 29
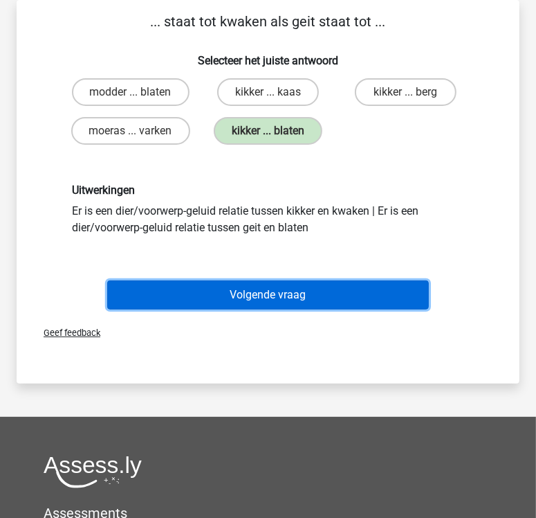
click at [261, 287] on button "Volgende vraag" at bounding box center [268, 294] width 322 height 29
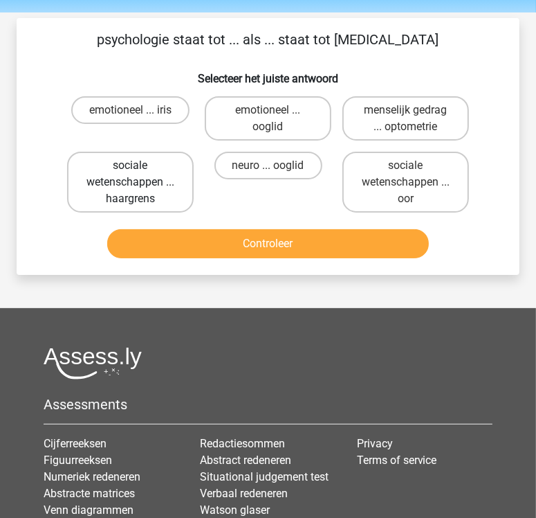
scroll to position [44, 0]
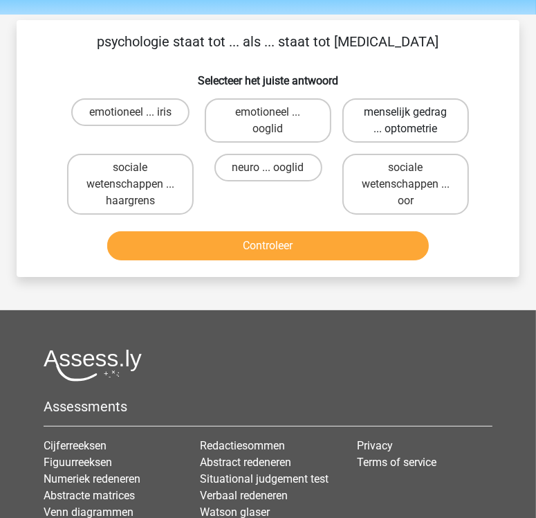
click at [424, 121] on label "menselijk gedrag ... optometrie" at bounding box center [406, 120] width 127 height 44
click at [415, 121] on input "menselijk gedrag ... optometrie" at bounding box center [410, 116] width 9 height 9
radio input "true"
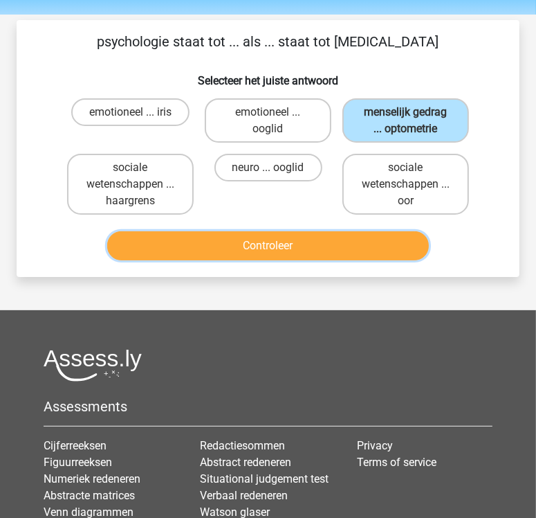
click at [327, 246] on button "Controleer" at bounding box center [268, 245] width 322 height 29
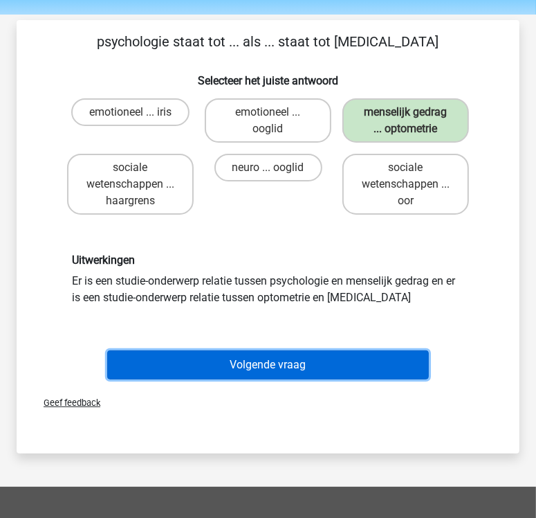
click at [310, 361] on button "Volgende vraag" at bounding box center [268, 364] width 322 height 29
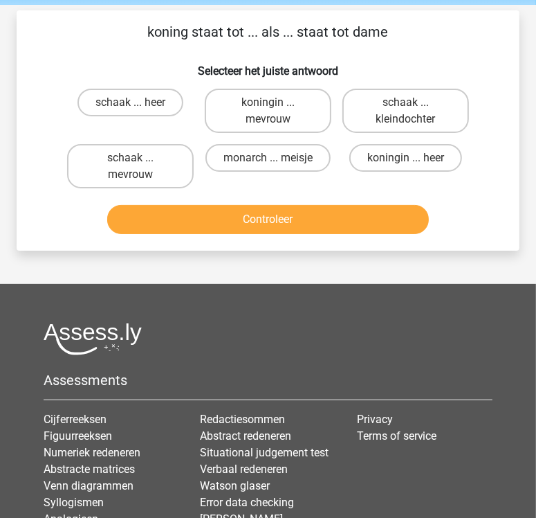
scroll to position [52, 0]
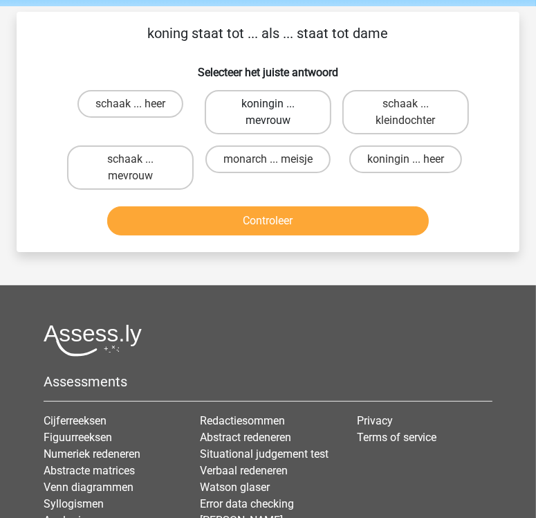
click at [262, 114] on label "koningin ... mevrouw" at bounding box center [268, 112] width 127 height 44
click at [269, 113] on input "koningin ... mevrouw" at bounding box center [273, 108] width 9 height 9
radio input "true"
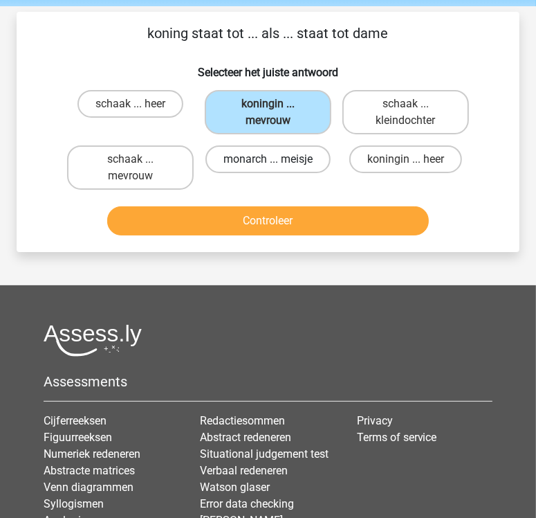
click at [307, 163] on label "monarch ... meisje" at bounding box center [268, 159] width 125 height 28
click at [278, 163] on input "monarch ... meisje" at bounding box center [273, 163] width 9 height 9
radio input "true"
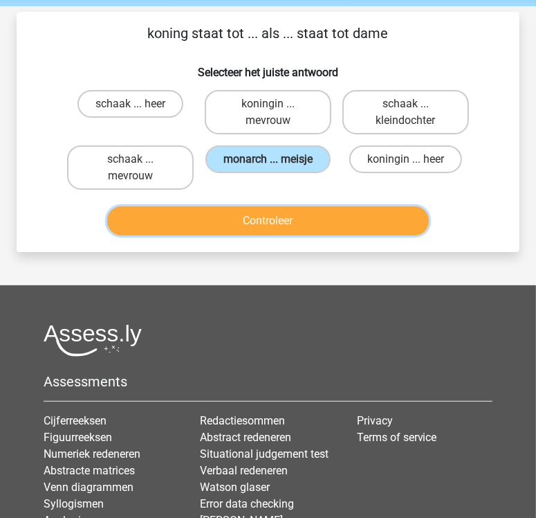
click at [299, 221] on button "Controleer" at bounding box center [268, 220] width 322 height 29
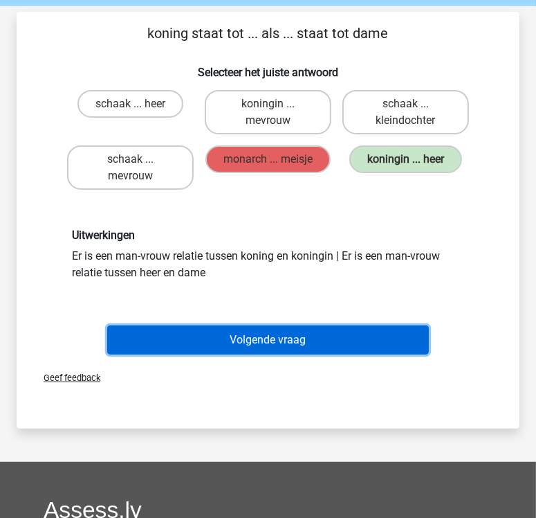
click at [277, 348] on button "Volgende vraag" at bounding box center [268, 339] width 322 height 29
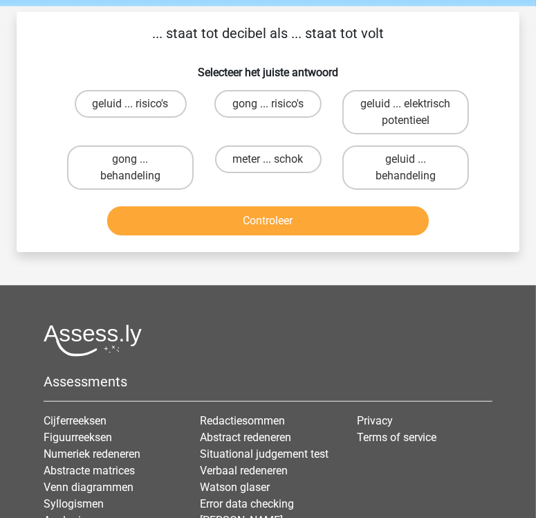
scroll to position [64, 0]
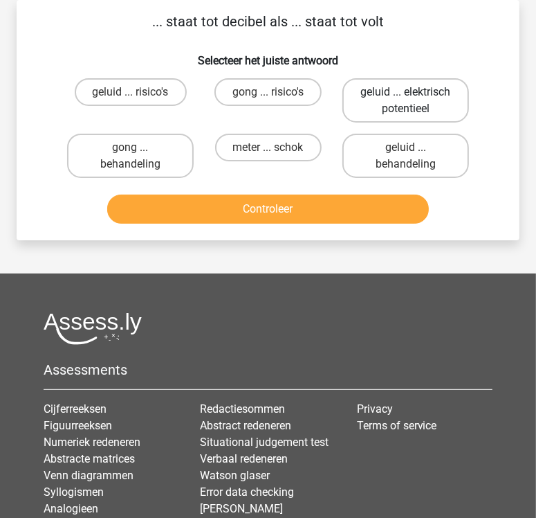
click at [433, 121] on label "geluid ... elektrisch potentieel" at bounding box center [406, 100] width 127 height 44
click at [415, 101] on input "geluid ... elektrisch potentieel" at bounding box center [410, 96] width 9 height 9
radio input "true"
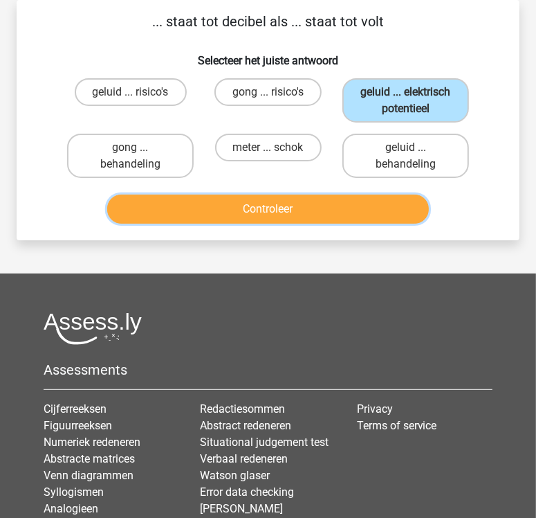
click at [361, 218] on button "Controleer" at bounding box center [268, 209] width 322 height 29
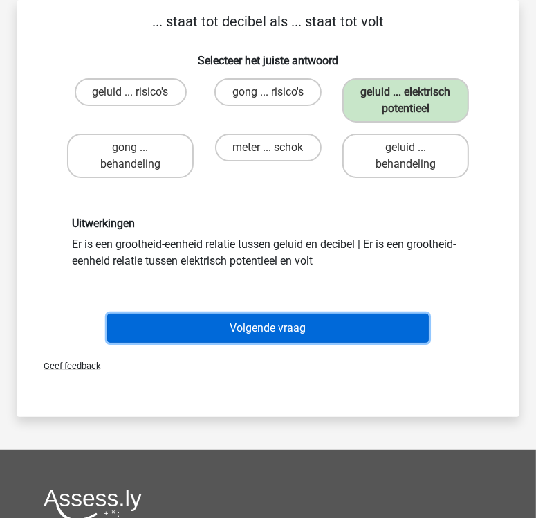
click at [285, 340] on button "Volgende vraag" at bounding box center [268, 328] width 322 height 29
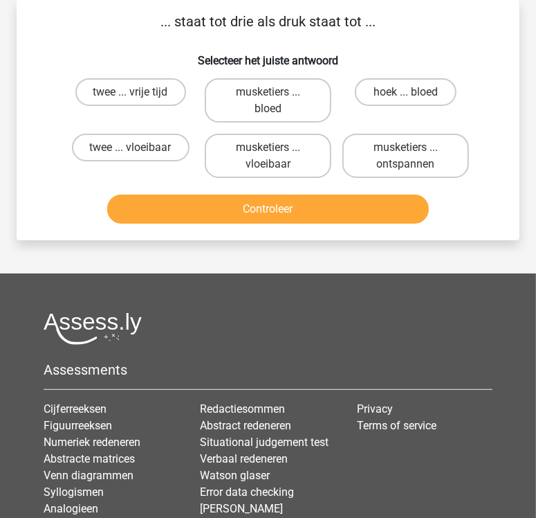
scroll to position [39, 0]
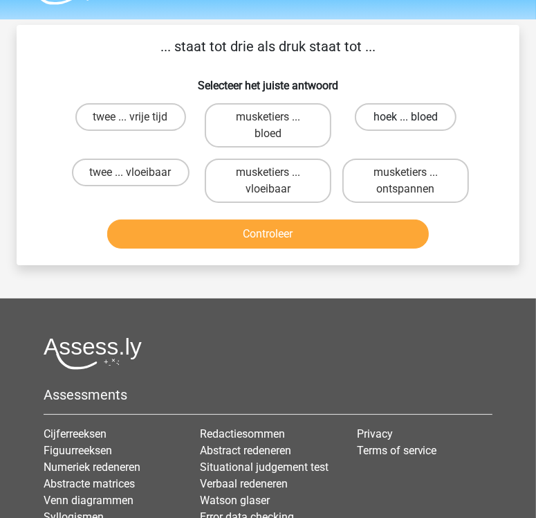
click at [396, 118] on label "hoek ... bloed" at bounding box center [405, 117] width 101 height 28
click at [406, 118] on input "hoek ... bloed" at bounding box center [410, 121] width 9 height 9
radio input "true"
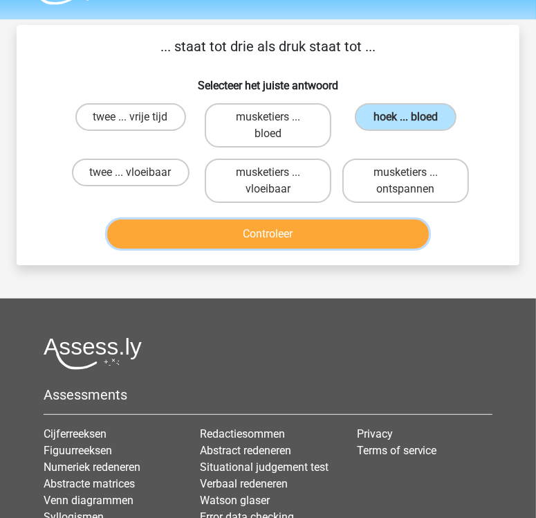
click at [263, 246] on button "Controleer" at bounding box center [268, 233] width 322 height 29
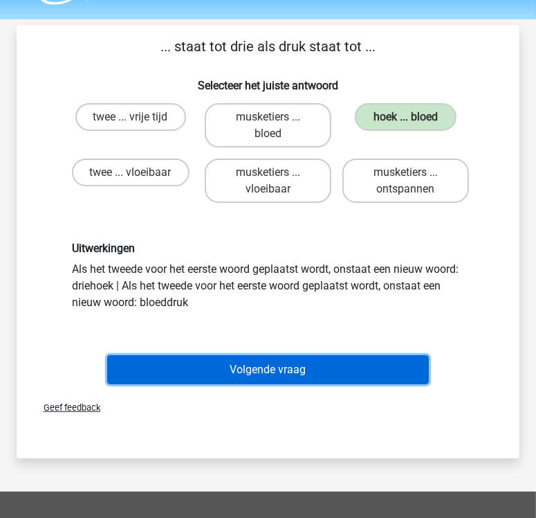
click at [304, 359] on button "Volgende vraag" at bounding box center [268, 369] width 322 height 29
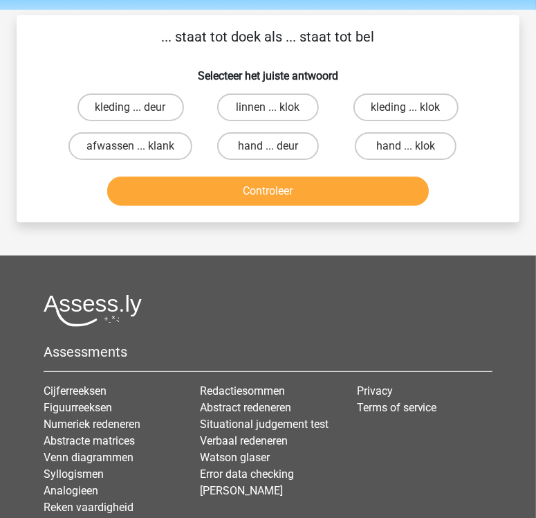
scroll to position [48, 0]
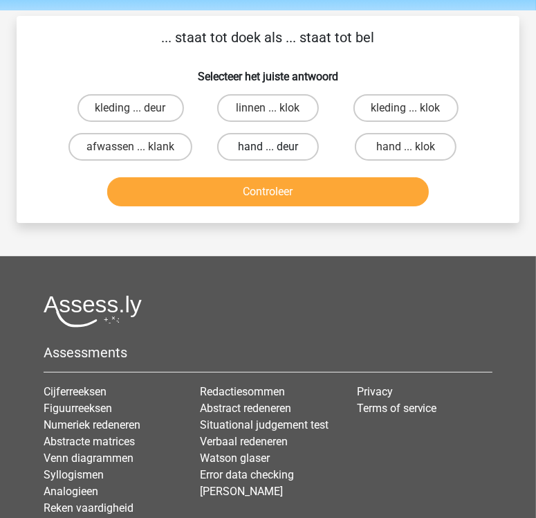
click at [244, 150] on label "hand ... deur" at bounding box center [267, 147] width 101 height 28
click at [269, 150] on input "hand ... deur" at bounding box center [273, 151] width 9 height 9
radio input "true"
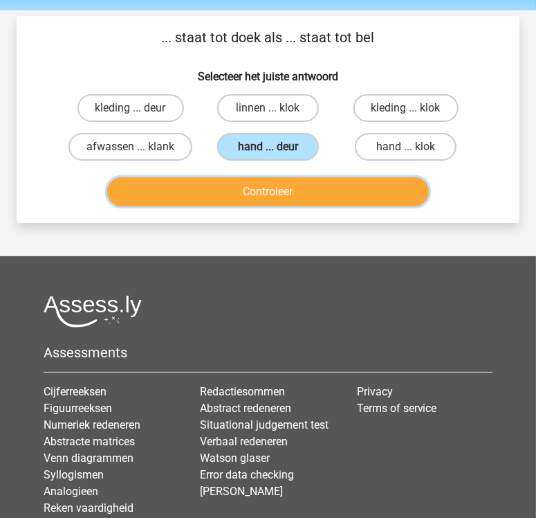
click at [242, 192] on button "Controleer" at bounding box center [268, 191] width 322 height 29
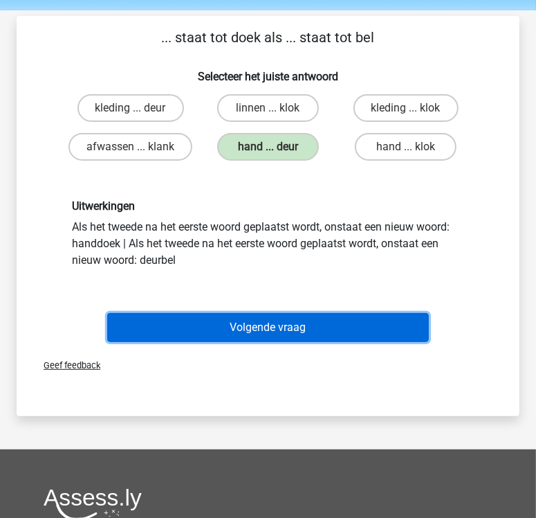
click at [254, 321] on button "Volgende vraag" at bounding box center [268, 327] width 322 height 29
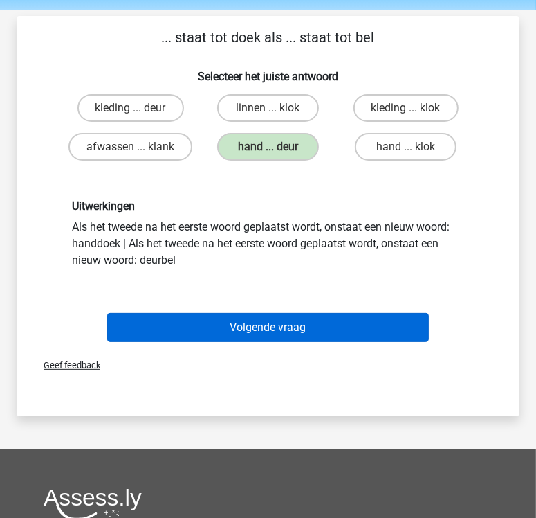
scroll to position [64, 0]
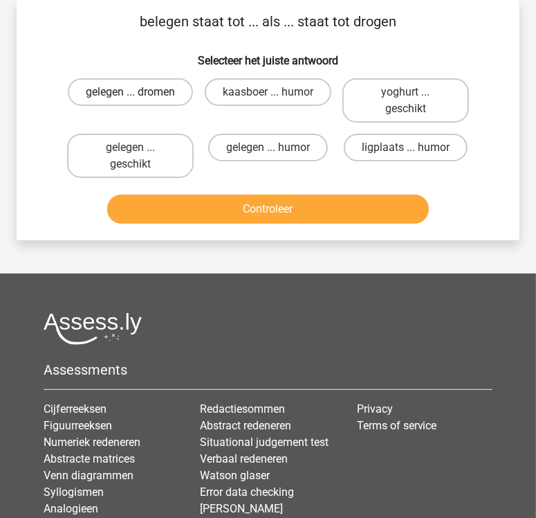
click at [155, 91] on label "gelegen ... dromen" at bounding box center [130, 92] width 125 height 28
click at [140, 92] on input "gelegen ... dromen" at bounding box center [135, 96] width 9 height 9
radio input "true"
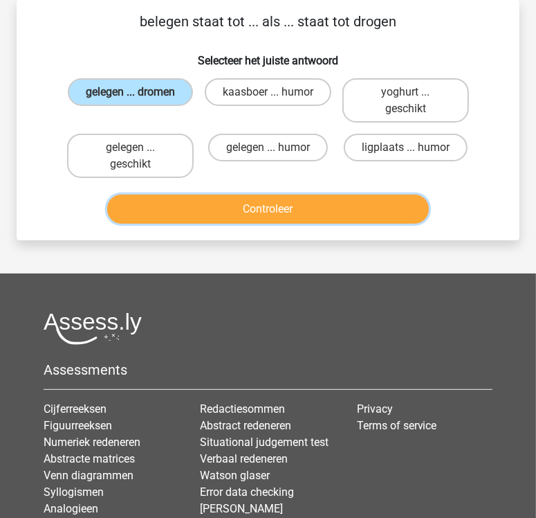
click at [222, 207] on button "Controleer" at bounding box center [268, 209] width 322 height 29
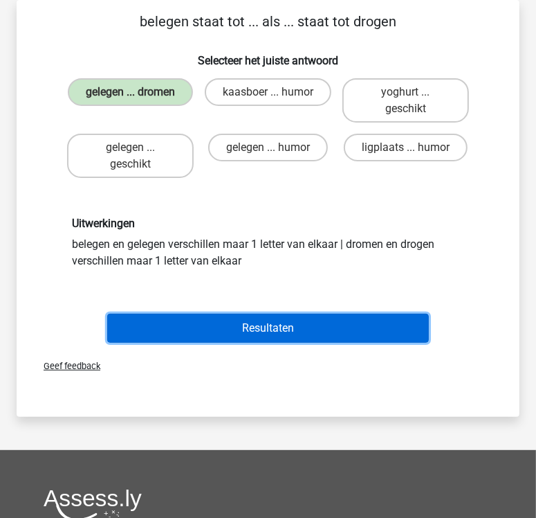
click at [271, 337] on button "Resultaten" at bounding box center [268, 328] width 322 height 29
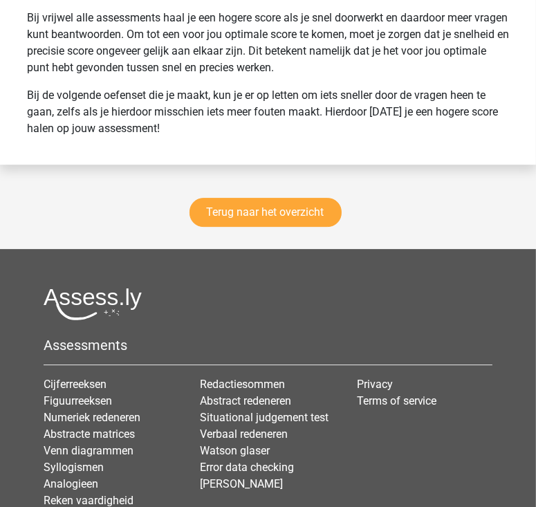
scroll to position [2145, 0]
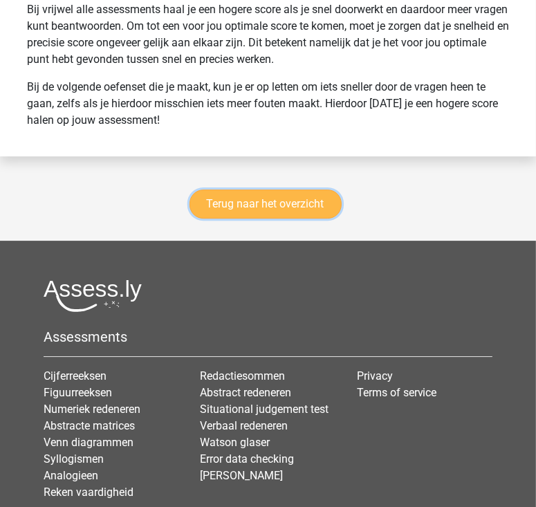
click at [237, 205] on link "Terug naar het overzicht" at bounding box center [266, 204] width 152 height 29
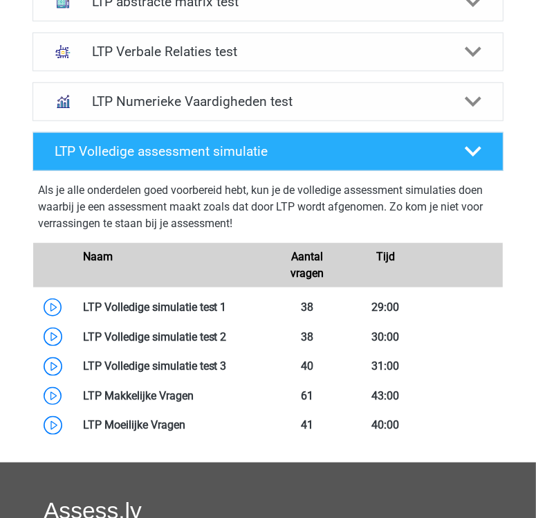
scroll to position [551, 0]
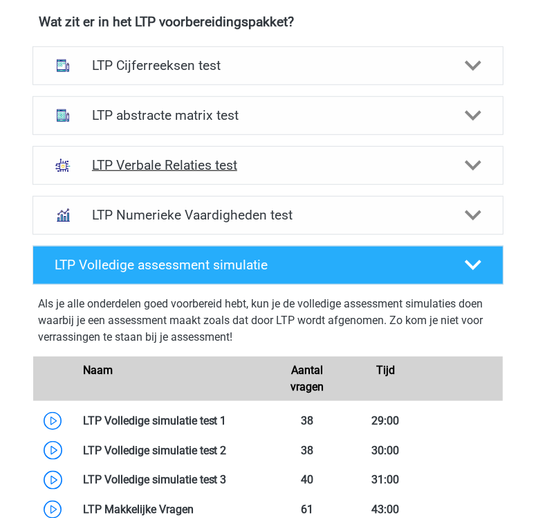
click at [271, 172] on h4 "LTP Verbale Relaties test" at bounding box center [268, 165] width 352 height 16
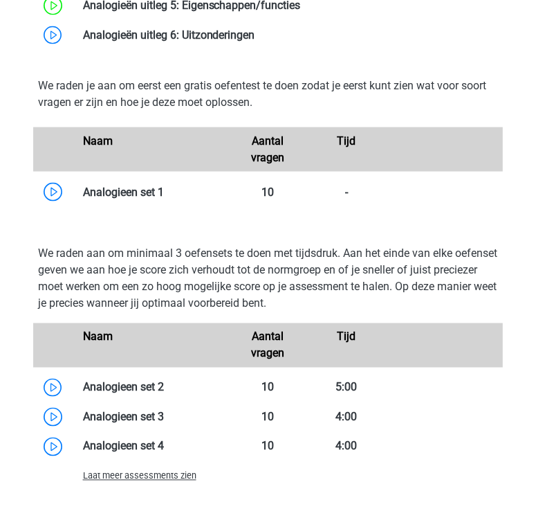
scroll to position [1252, 0]
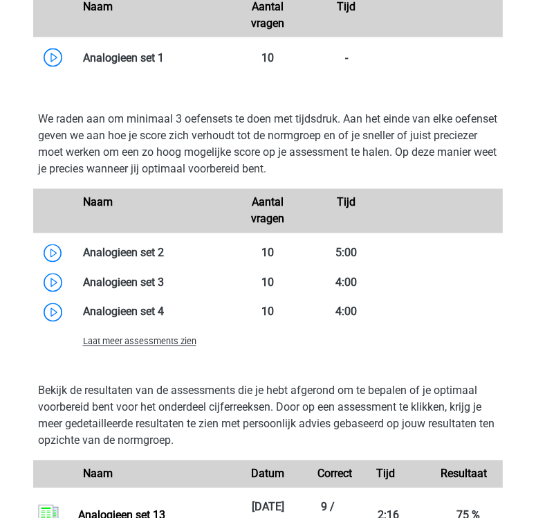
click at [181, 345] on span "Laat meer assessments zien" at bounding box center [140, 341] width 114 height 10
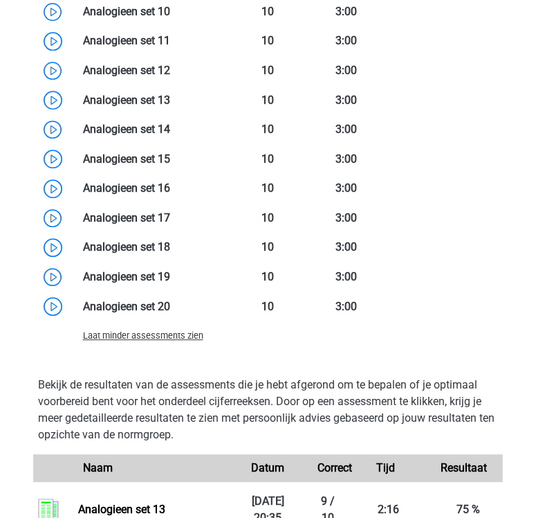
scroll to position [1705, 0]
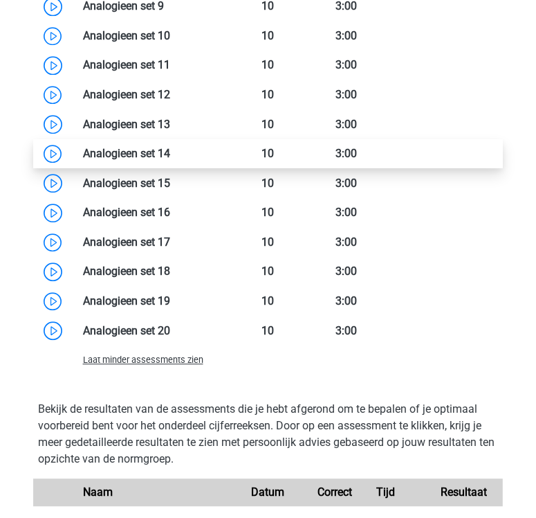
click at [170, 152] on link at bounding box center [170, 153] width 0 height 13
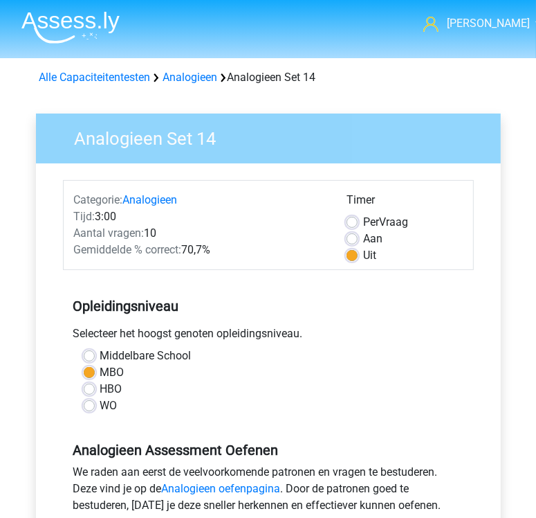
scroll to position [210, 0]
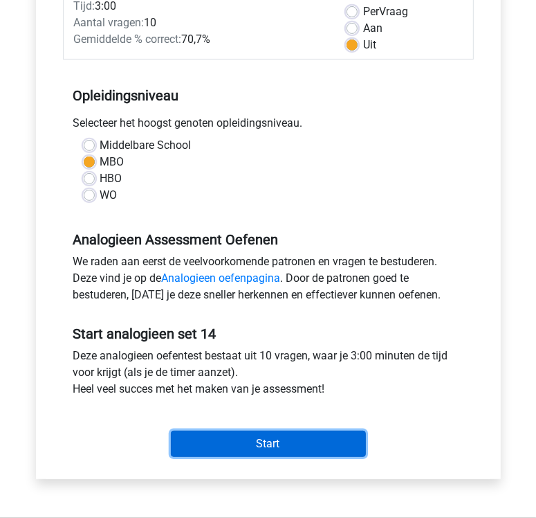
click at [300, 445] on input "Start" at bounding box center [268, 444] width 195 height 26
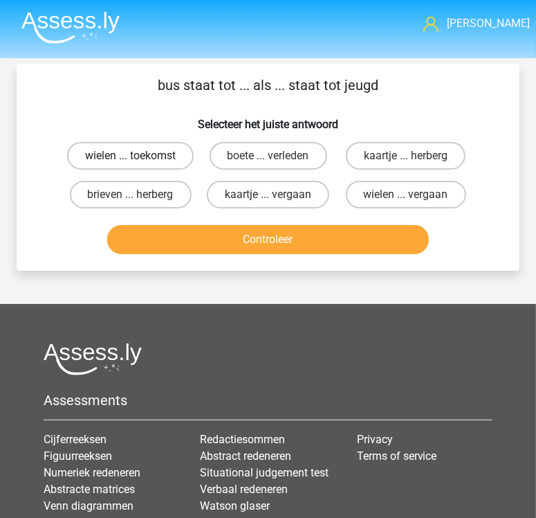
click at [159, 170] on label "wielen ... toekomst" at bounding box center [130, 156] width 127 height 28
click at [140, 165] on input "wielen ... toekomst" at bounding box center [135, 160] width 9 height 9
radio input "true"
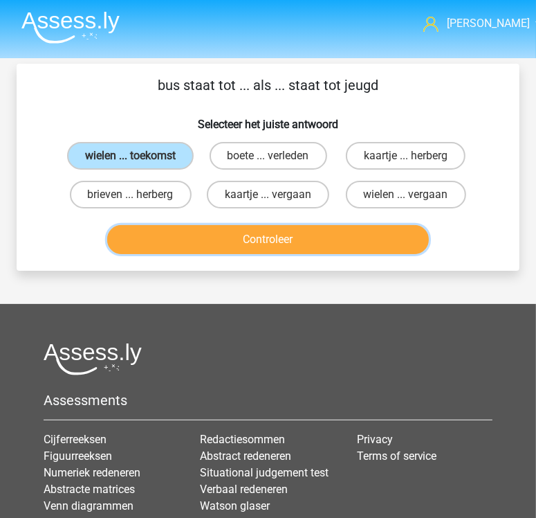
click at [244, 253] on button "Controleer" at bounding box center [268, 239] width 322 height 29
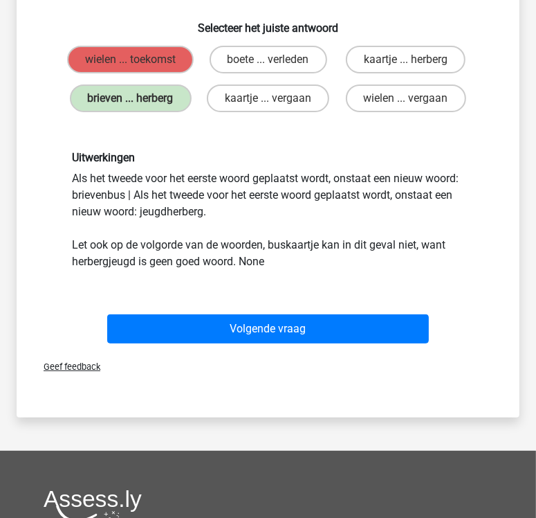
scroll to position [97, 0]
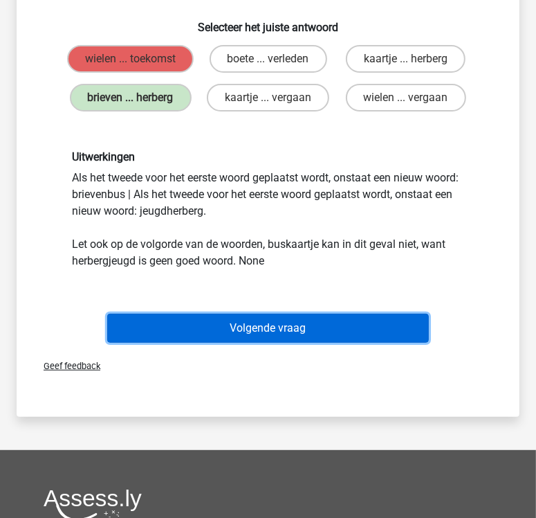
click at [298, 343] on button "Volgende vraag" at bounding box center [268, 328] width 322 height 29
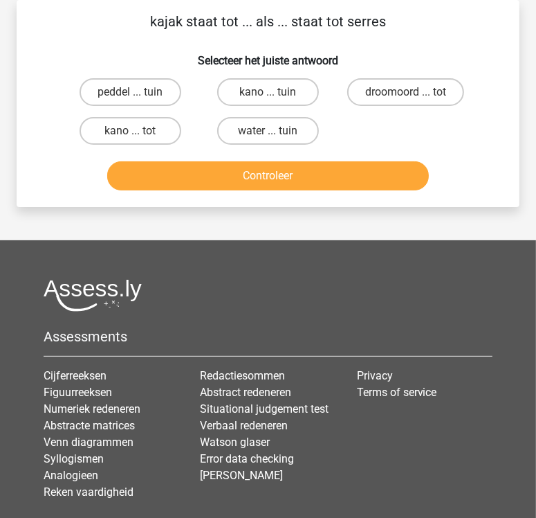
scroll to position [0, 0]
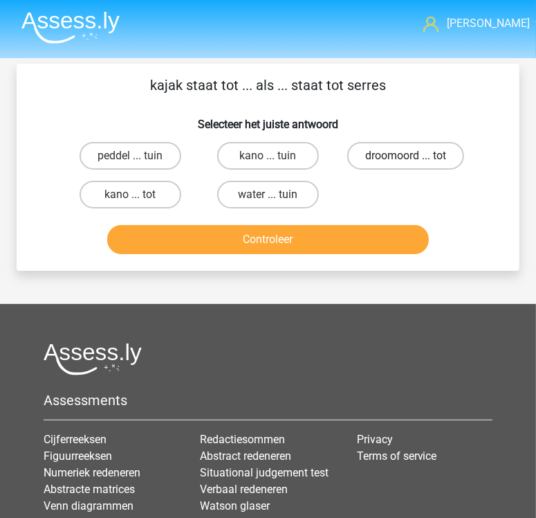
click at [385, 156] on label "droomoord ... tot" at bounding box center [406, 156] width 117 height 28
click at [406, 156] on input "droomoord ... tot" at bounding box center [410, 160] width 9 height 9
radio input "true"
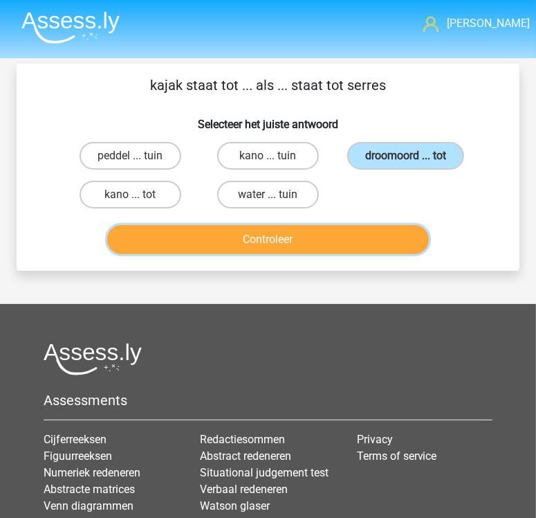
click at [321, 235] on button "Controleer" at bounding box center [268, 239] width 322 height 29
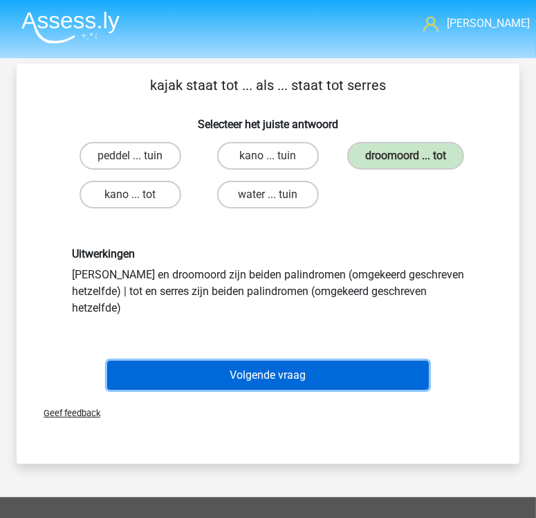
click at [287, 361] on button "Volgende vraag" at bounding box center [268, 375] width 322 height 29
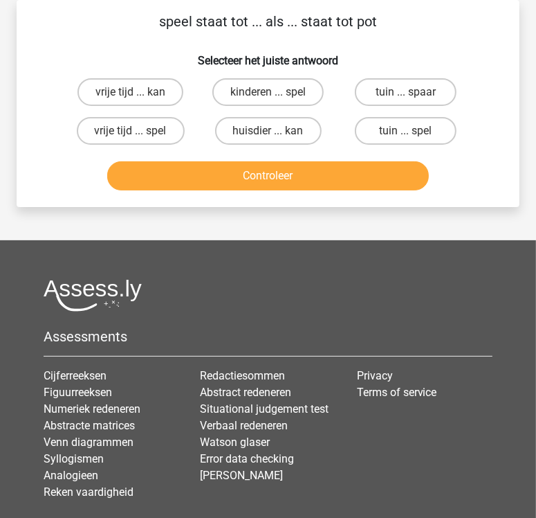
scroll to position [12, 0]
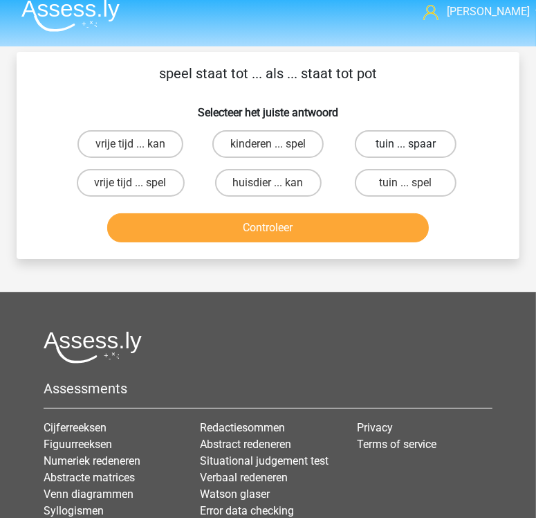
click at [386, 138] on label "tuin ... spaar" at bounding box center [405, 144] width 101 height 28
click at [406, 144] on input "tuin ... spaar" at bounding box center [410, 148] width 9 height 9
radio input "true"
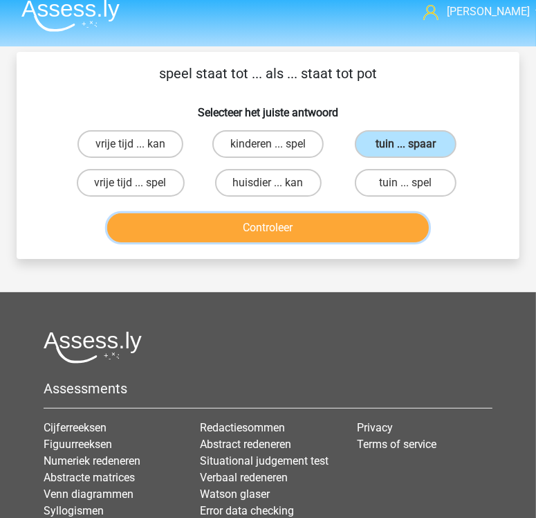
click at [332, 232] on button "Controleer" at bounding box center [268, 227] width 322 height 29
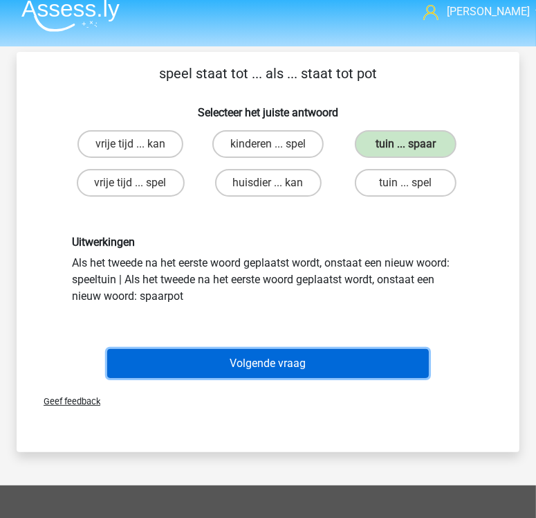
click at [278, 362] on button "Volgende vraag" at bounding box center [268, 363] width 322 height 29
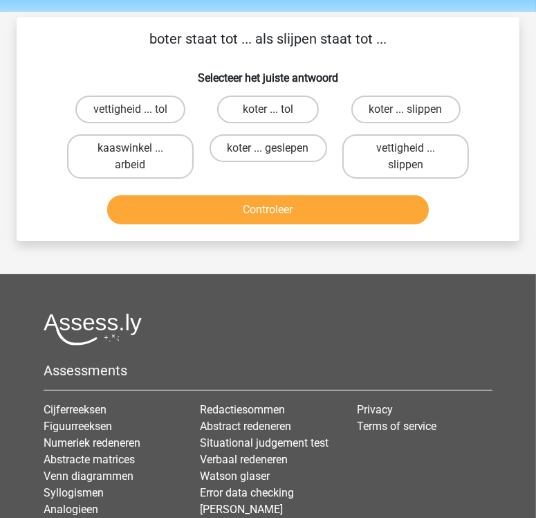
scroll to position [45, 0]
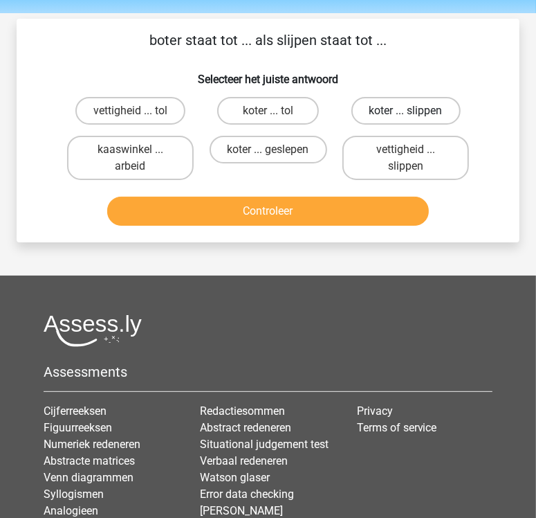
click at [396, 113] on label "koter ... slippen" at bounding box center [406, 111] width 109 height 28
click at [406, 113] on input "koter ... slippen" at bounding box center [410, 115] width 9 height 9
radio input "true"
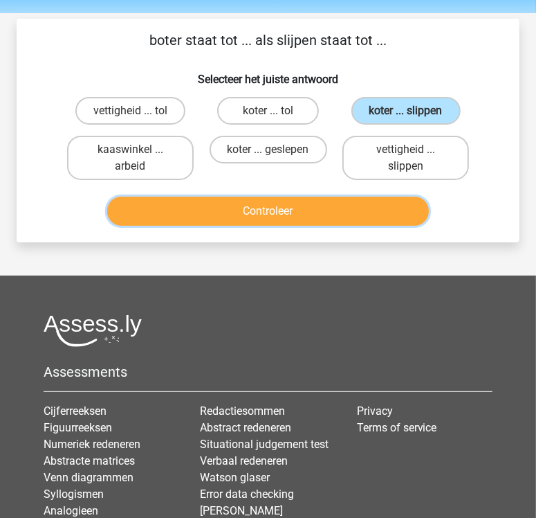
click at [343, 217] on button "Controleer" at bounding box center [268, 211] width 322 height 29
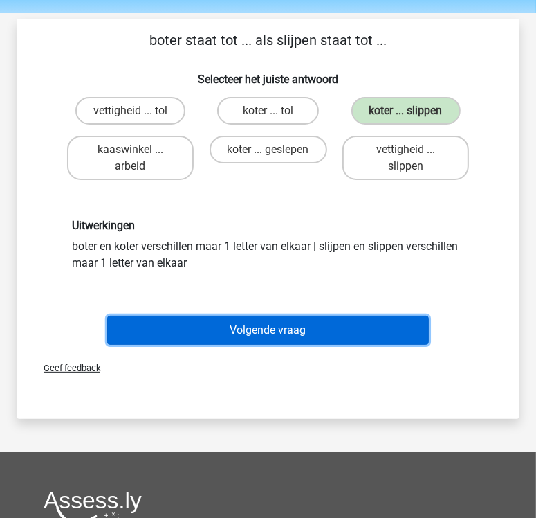
click at [302, 325] on button "Volgende vraag" at bounding box center [268, 330] width 322 height 29
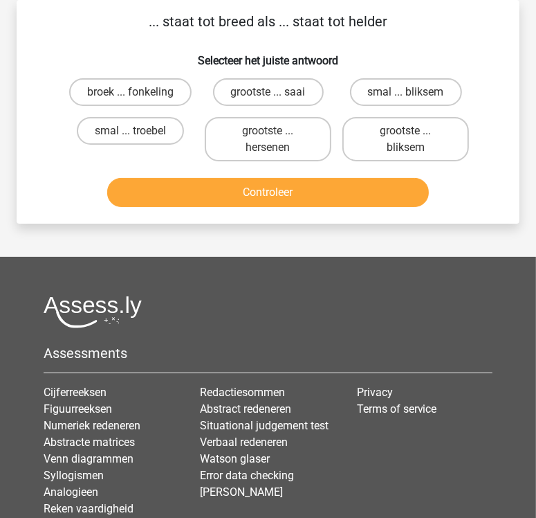
scroll to position [21, 0]
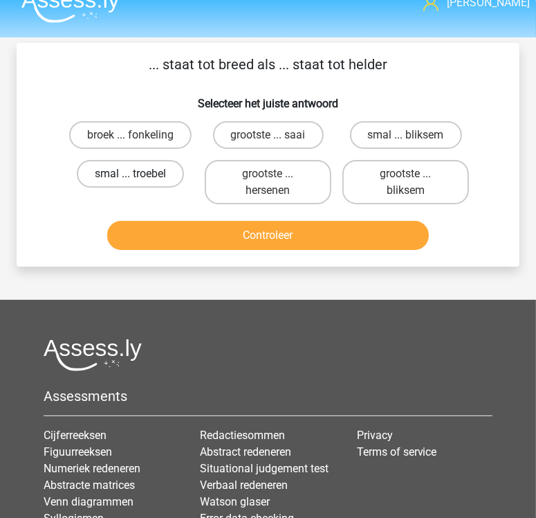
click at [111, 180] on label "smal ... troebel" at bounding box center [130, 174] width 107 height 28
click at [131, 180] on input "smal ... troebel" at bounding box center [135, 178] width 9 height 9
radio input "true"
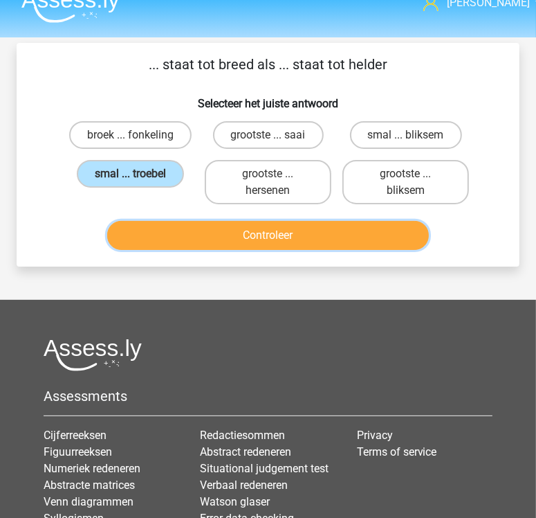
click at [219, 245] on button "Controleer" at bounding box center [268, 235] width 322 height 29
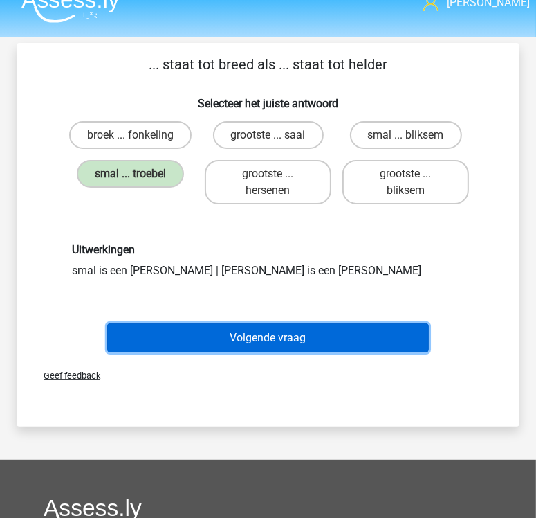
click at [295, 343] on button "Volgende vraag" at bounding box center [268, 337] width 322 height 29
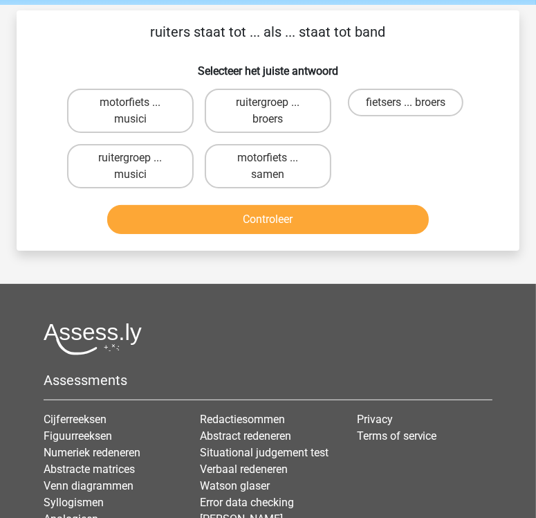
scroll to position [53, 0]
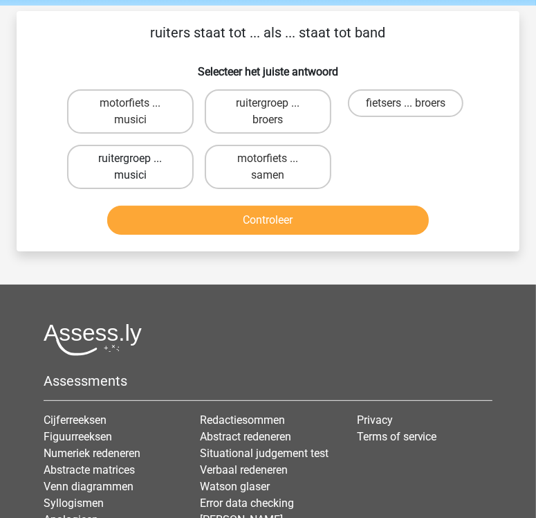
click at [163, 168] on label "ruitergroep ... musici" at bounding box center [130, 167] width 127 height 44
click at [140, 168] on input "ruitergroep ... musici" at bounding box center [135, 163] width 9 height 9
radio input "true"
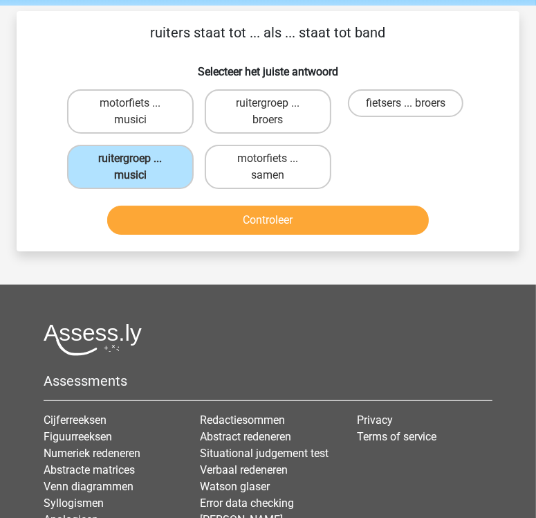
click at [241, 233] on div "Controleer" at bounding box center [268, 223] width 413 height 35
click at [265, 218] on button "Controleer" at bounding box center [268, 220] width 322 height 29
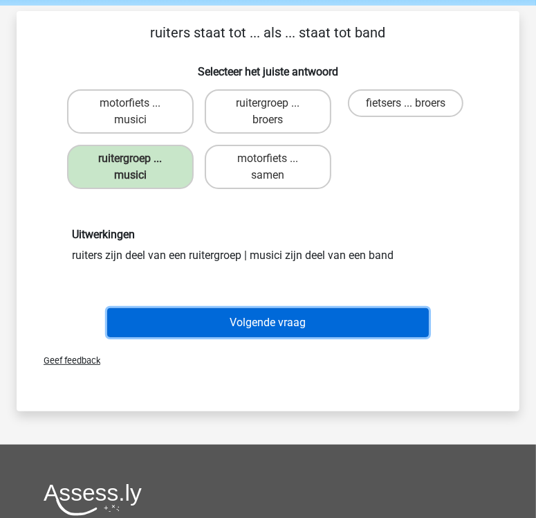
click at [254, 318] on button "Volgende vraag" at bounding box center [268, 322] width 322 height 29
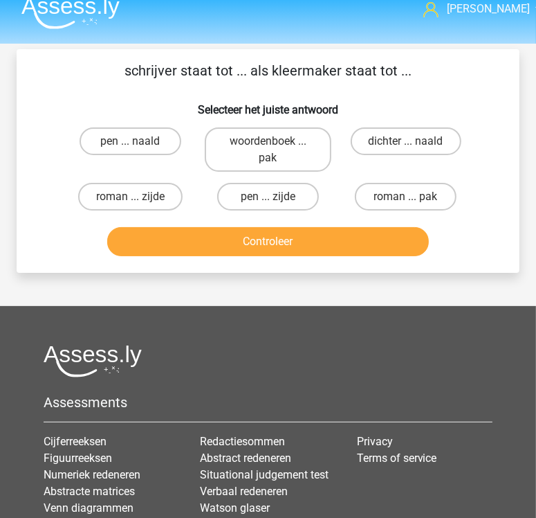
scroll to position [12, 0]
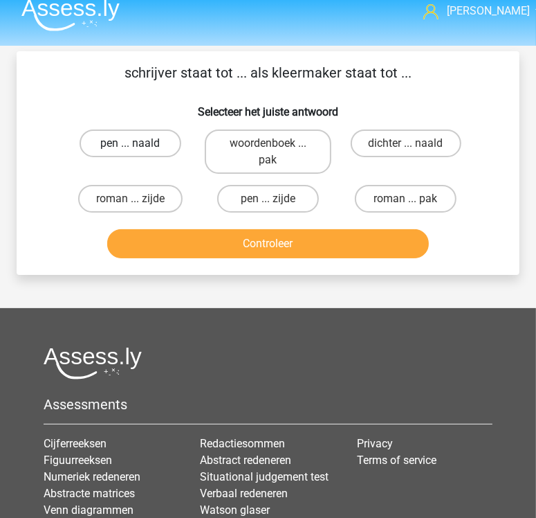
click at [105, 143] on label "pen ... naald" at bounding box center [130, 143] width 101 height 28
click at [131, 143] on input "pen ... naald" at bounding box center [135, 147] width 9 height 9
radio input "true"
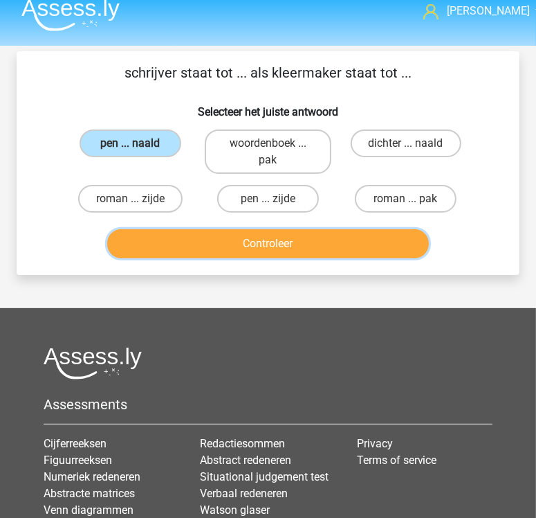
click at [297, 249] on button "Controleer" at bounding box center [268, 243] width 322 height 29
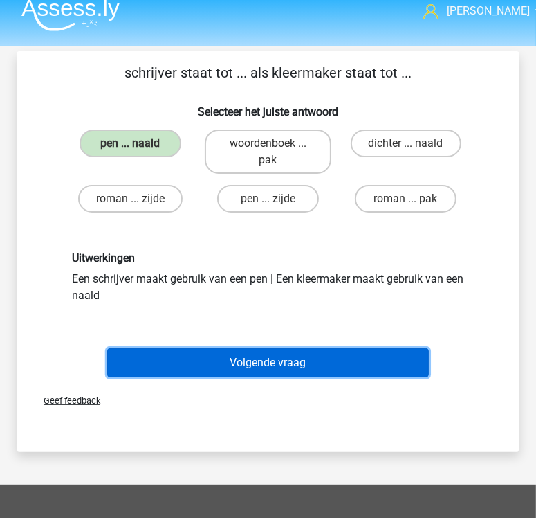
click at [278, 356] on button "Volgende vraag" at bounding box center [268, 362] width 322 height 29
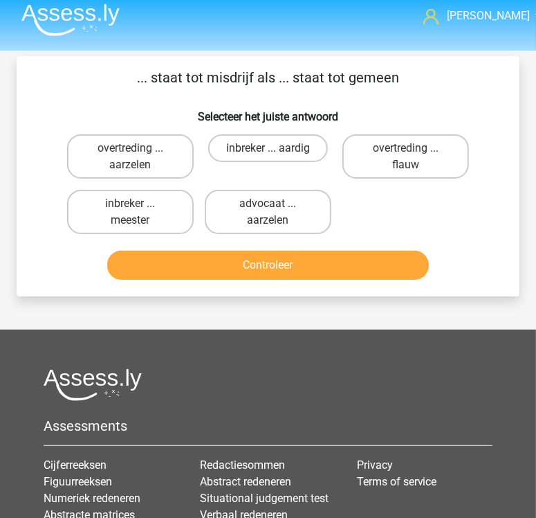
scroll to position [6, 0]
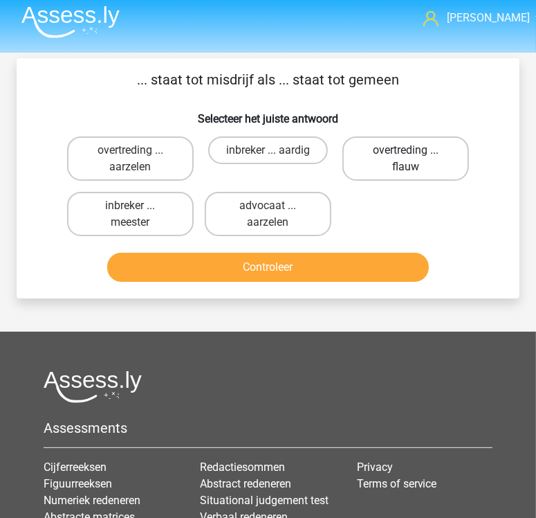
click at [385, 163] on label "overtreding ... flauw" at bounding box center [406, 158] width 127 height 44
click at [406, 159] on input "overtreding ... flauw" at bounding box center [410, 154] width 9 height 9
radio input "true"
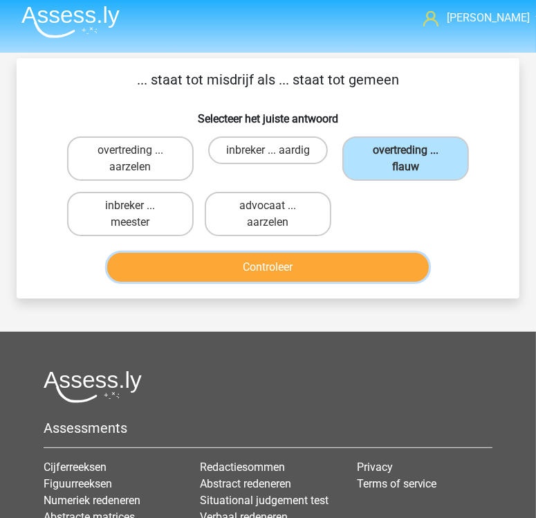
click at [326, 276] on button "Controleer" at bounding box center [268, 267] width 322 height 29
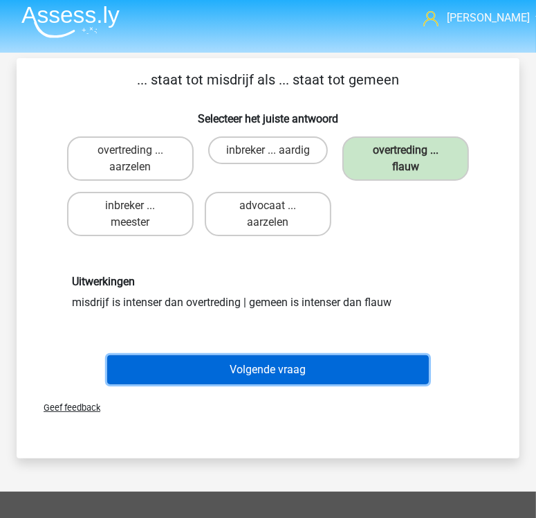
click at [276, 362] on button "Volgende vraag" at bounding box center [268, 369] width 322 height 29
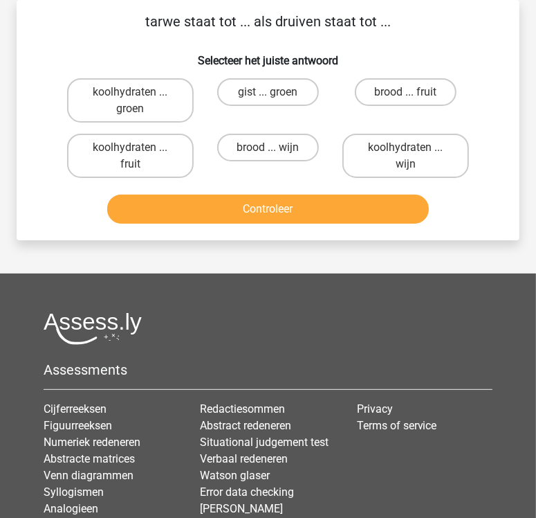
scroll to position [42, 0]
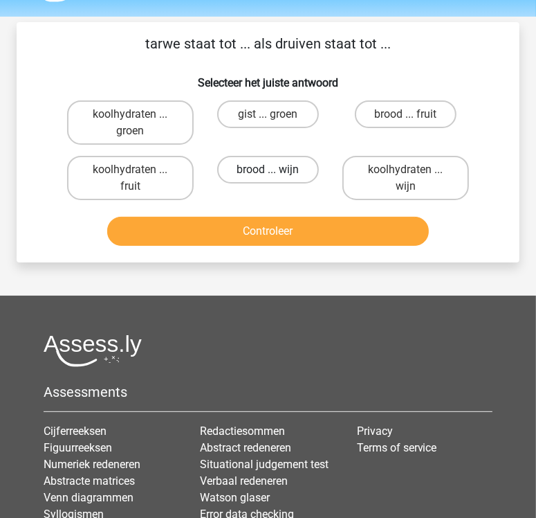
click at [277, 176] on label "brood ... wijn" at bounding box center [267, 170] width 101 height 28
click at [277, 176] on input "brood ... wijn" at bounding box center [273, 174] width 9 height 9
radio input "true"
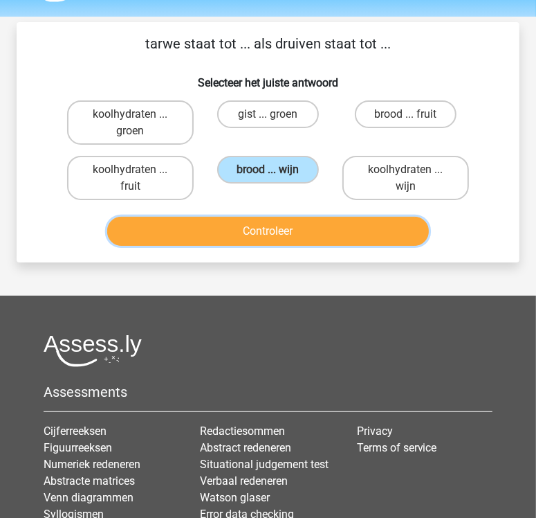
click at [258, 240] on button "Controleer" at bounding box center [268, 231] width 322 height 29
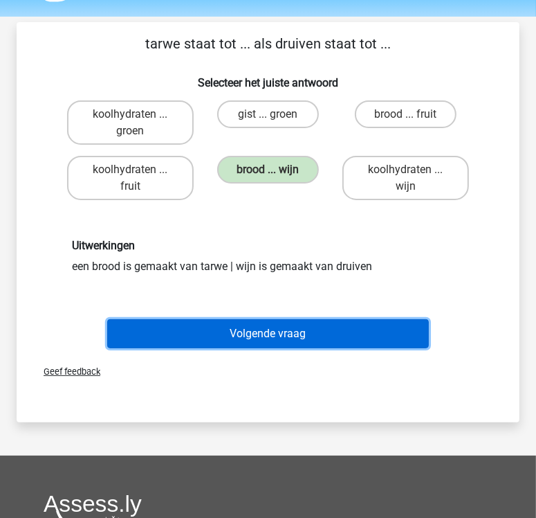
click at [256, 327] on button "Volgende vraag" at bounding box center [268, 333] width 322 height 29
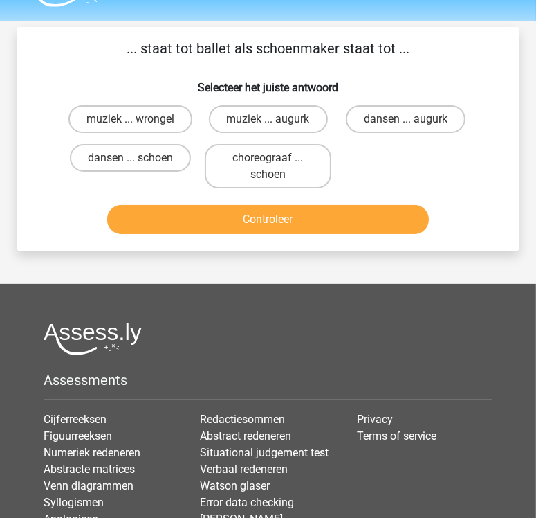
scroll to position [36, 0]
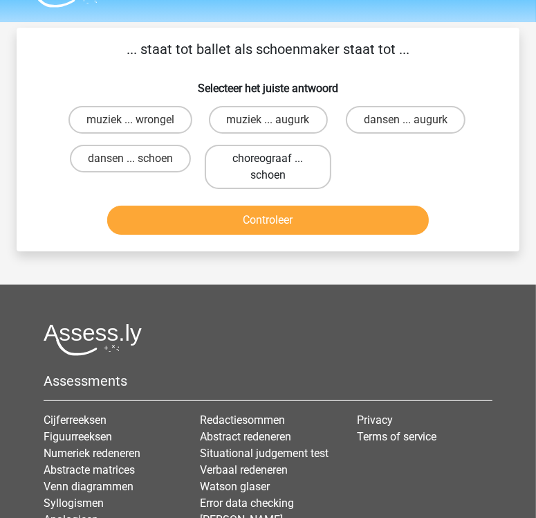
click at [305, 172] on label "choreograaf ... schoen" at bounding box center [268, 167] width 127 height 44
click at [278, 168] on input "choreograaf ... schoen" at bounding box center [273, 163] width 9 height 9
radio input "true"
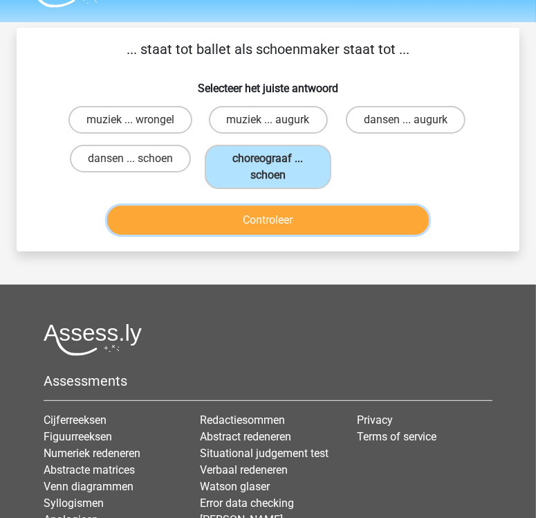
click at [324, 219] on button "Controleer" at bounding box center [268, 220] width 322 height 29
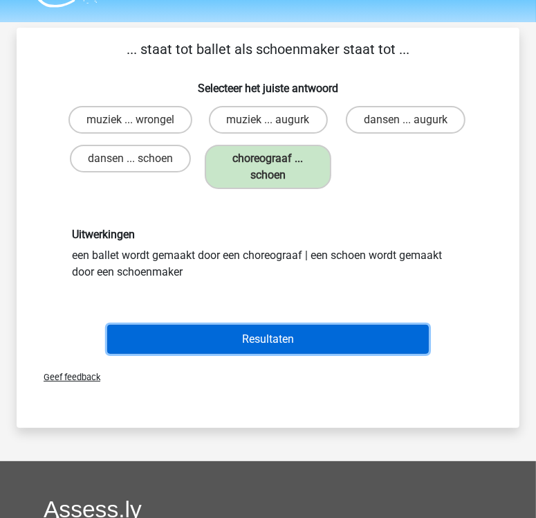
click at [287, 334] on button "Resultaten" at bounding box center [268, 339] width 322 height 29
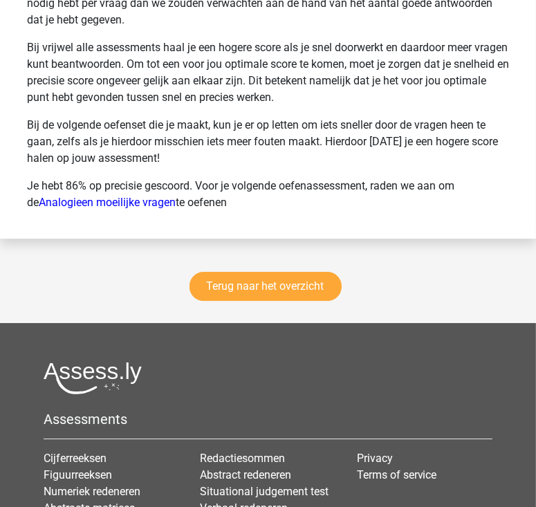
scroll to position [2159, 0]
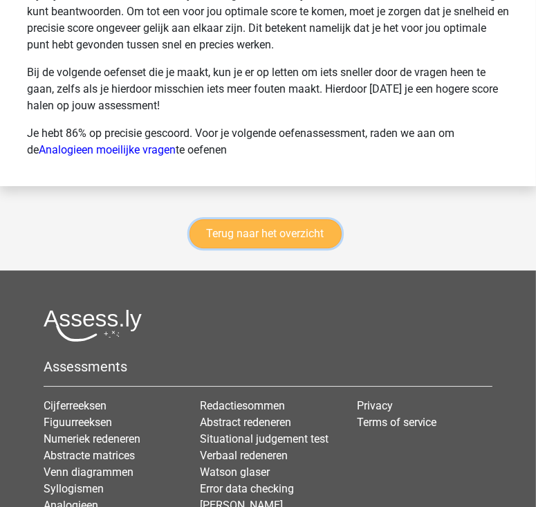
click at [288, 234] on link "Terug naar het overzicht" at bounding box center [266, 233] width 152 height 29
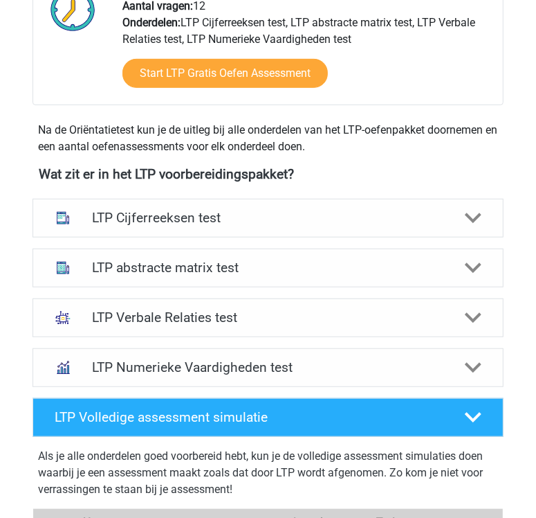
scroll to position [399, 0]
click at [418, 417] on h4 "LTP Volledige assessment simulatie" at bounding box center [250, 417] width 390 height 16
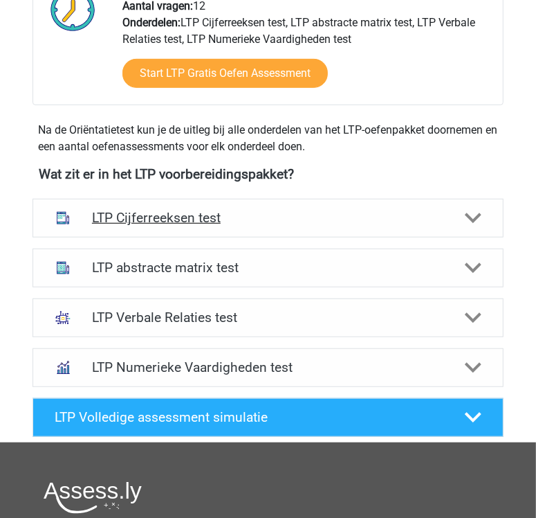
click at [213, 226] on div "LTP Cijferreeksen test" at bounding box center [268, 218] width 471 height 39
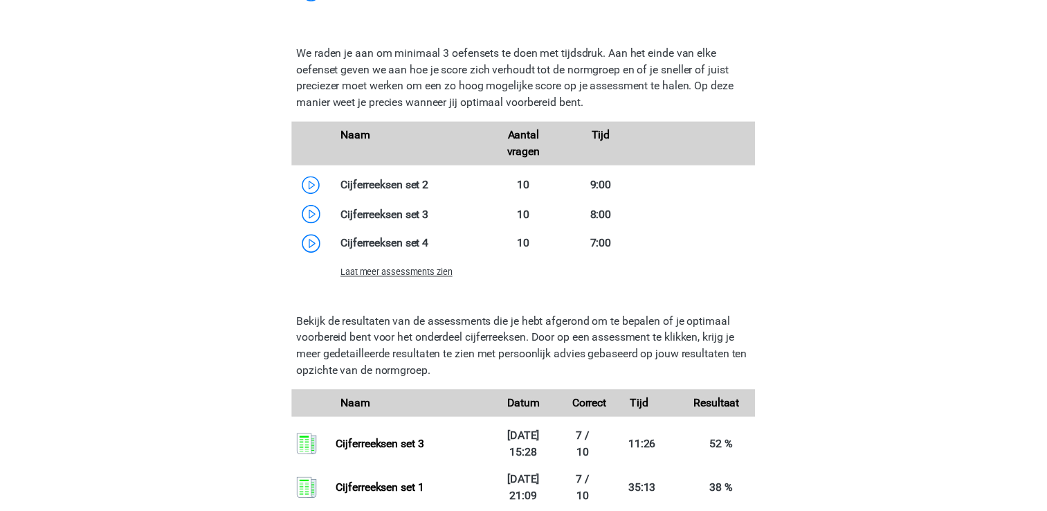
scroll to position [1067, 0]
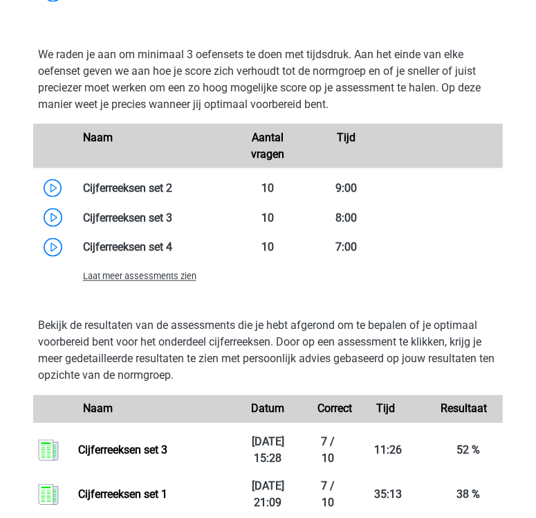
click at [161, 277] on span "Laat meer assessments zien" at bounding box center [140, 276] width 114 height 10
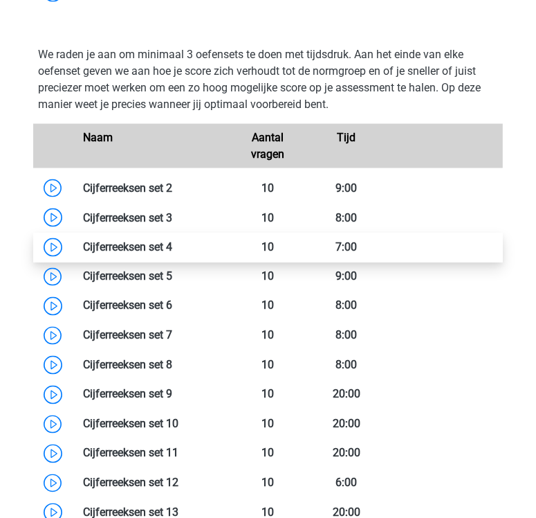
click at [172, 247] on link at bounding box center [172, 246] width 0 height 13
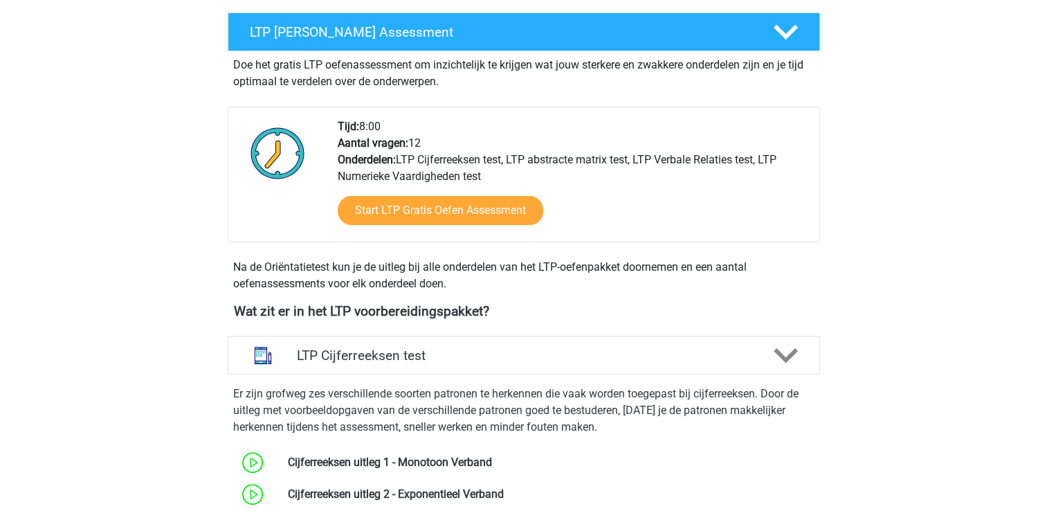
scroll to position [271, 0]
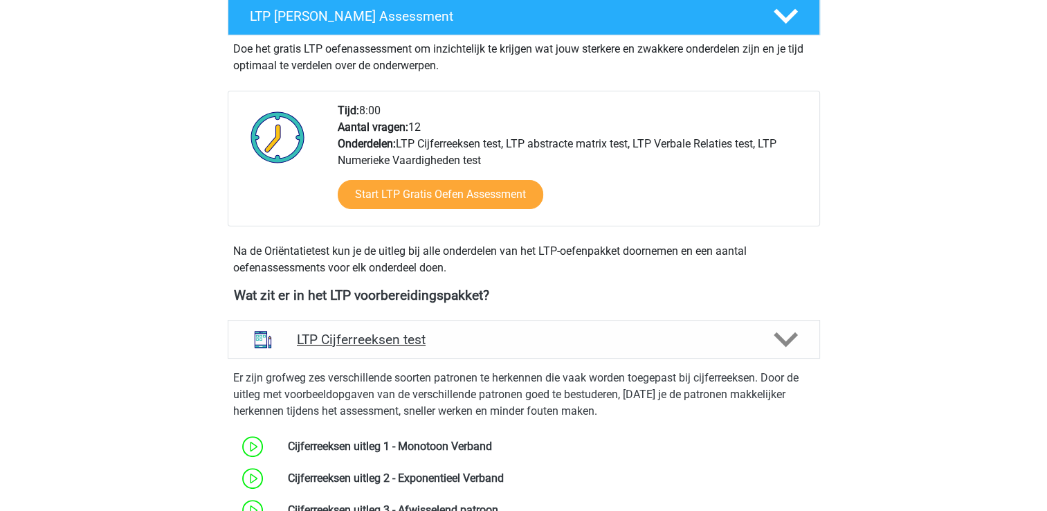
click at [480, 347] on div "LTP Cijferreeksen test" at bounding box center [524, 339] width 593 height 39
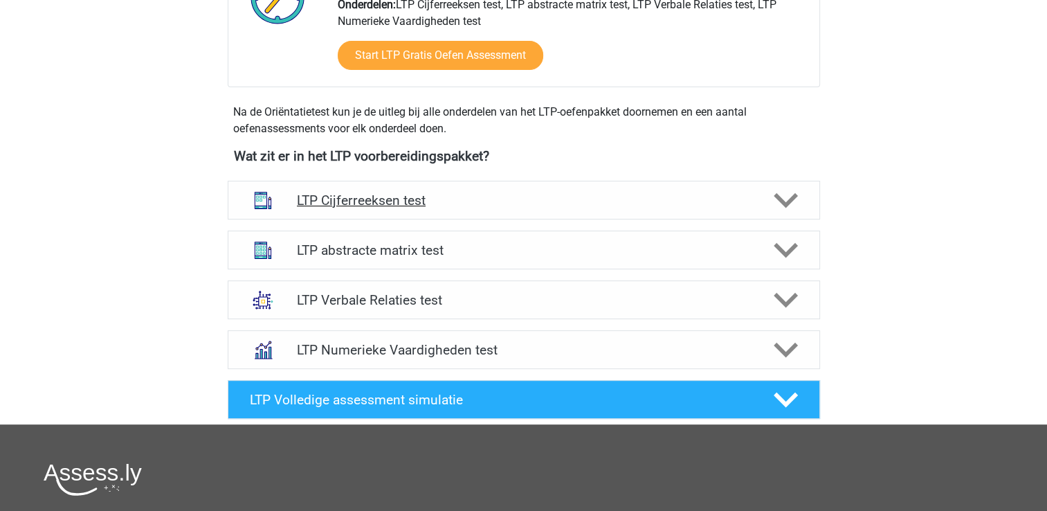
scroll to position [411, 0]
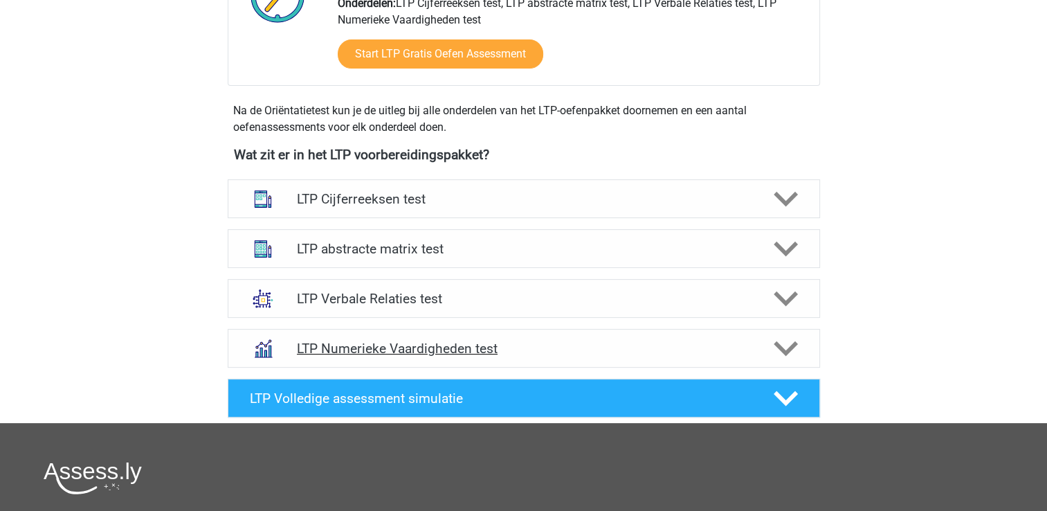
click at [521, 354] on h4 "LTP Numerieke Vaardigheden test" at bounding box center [523, 349] width 453 height 16
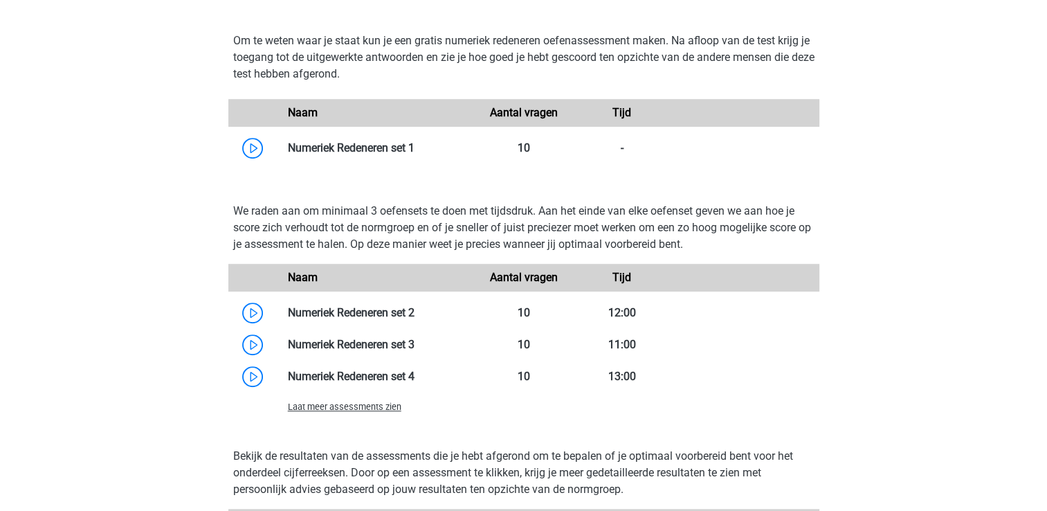
scroll to position [839, 0]
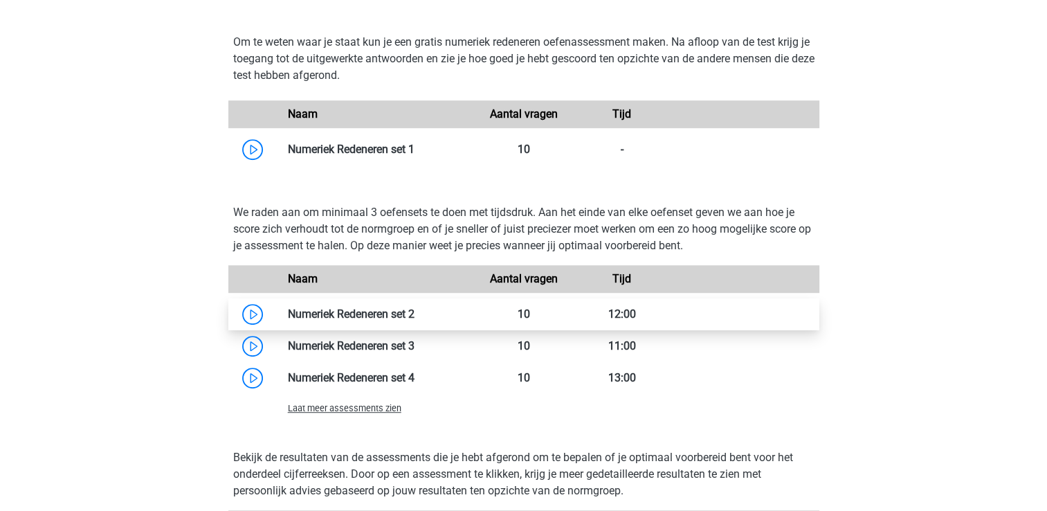
click at [415, 311] on link at bounding box center [415, 313] width 0 height 13
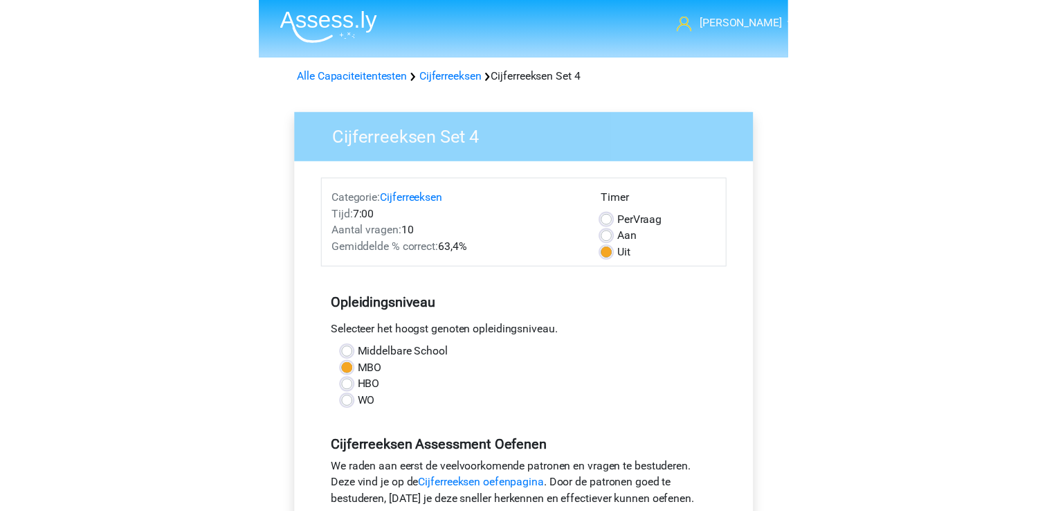
scroll to position [287, 0]
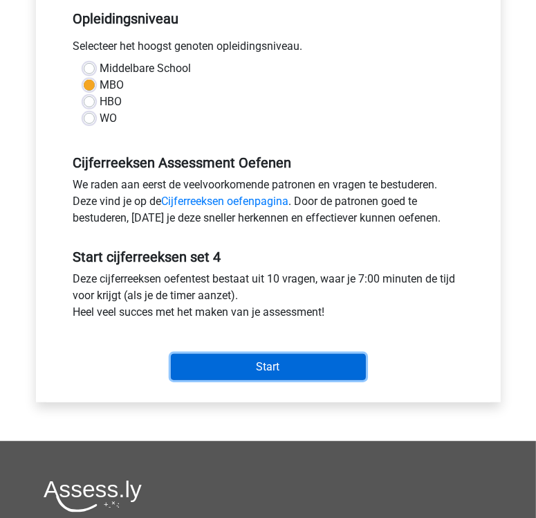
click at [249, 374] on input "Start" at bounding box center [268, 367] width 195 height 26
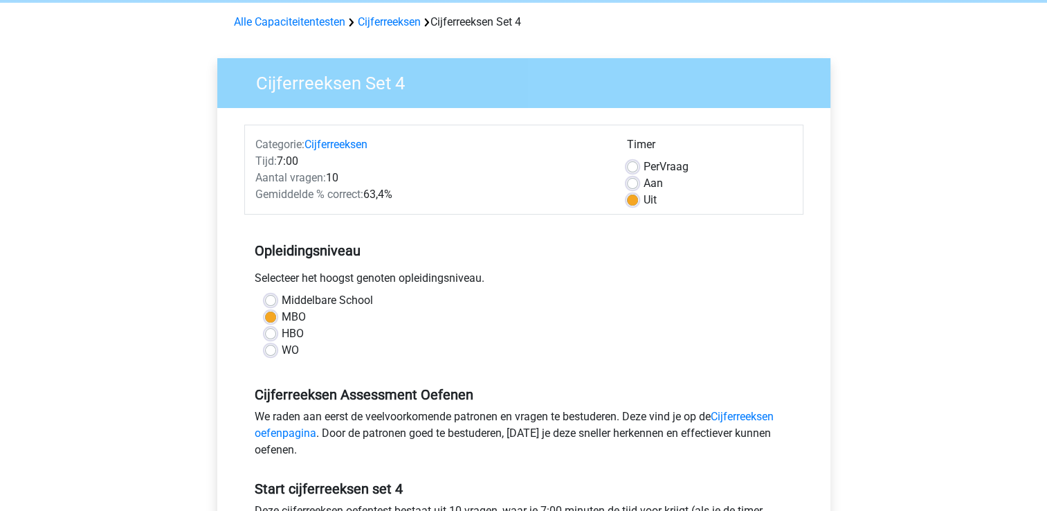
scroll to position [0, 0]
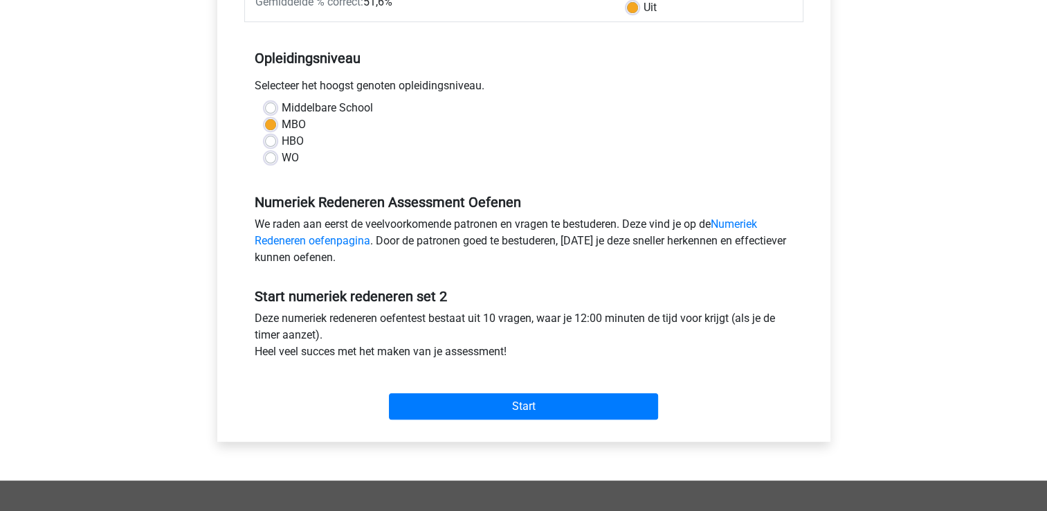
scroll to position [280, 0]
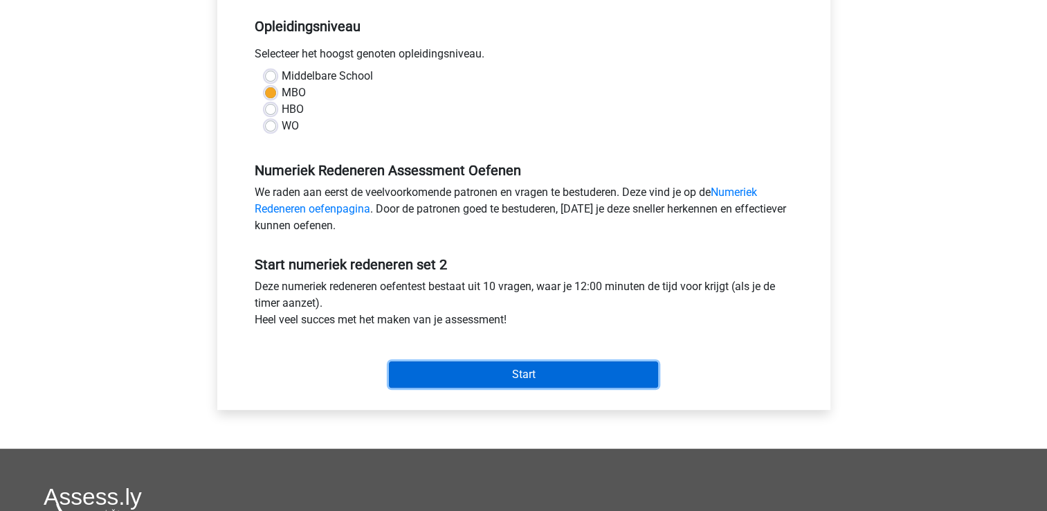
click at [465, 380] on input "Start" at bounding box center [523, 374] width 269 height 26
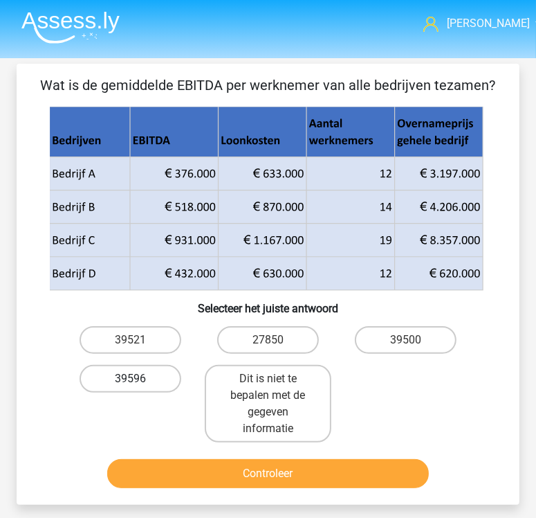
click at [165, 376] on label "39596" at bounding box center [130, 379] width 101 height 28
click at [140, 379] on input "39596" at bounding box center [135, 383] width 9 height 9
radio input "true"
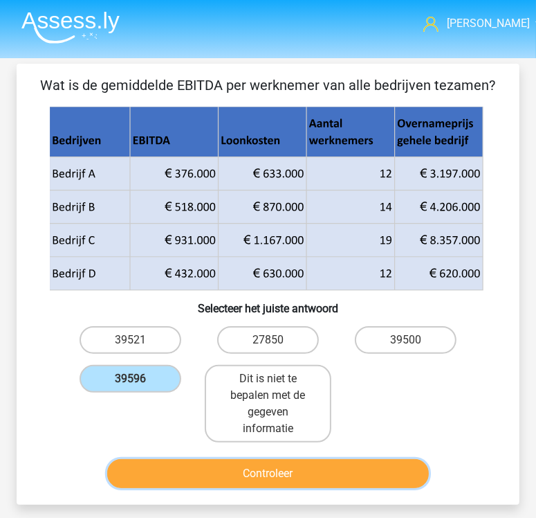
click at [260, 476] on button "Controleer" at bounding box center [268, 473] width 322 height 29
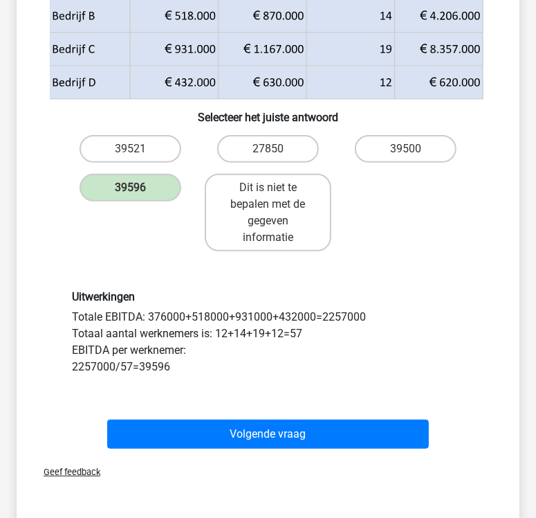
scroll to position [191, 0]
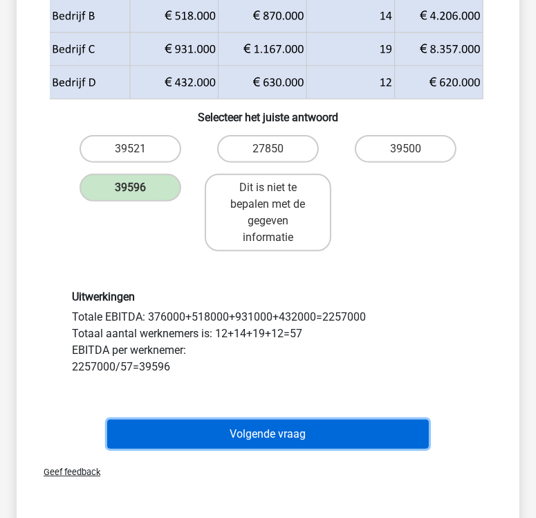
click at [300, 433] on button "Volgende vraag" at bounding box center [268, 434] width 322 height 29
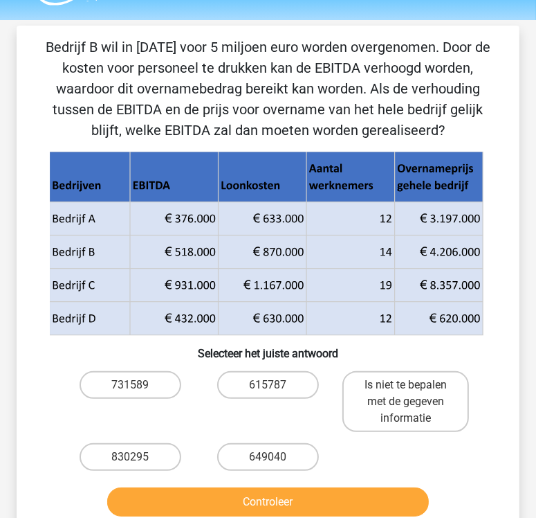
scroll to position [143, 0]
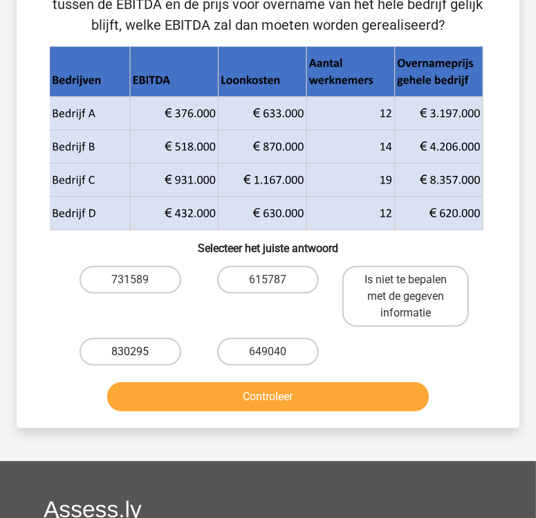
click at [132, 350] on label "830295" at bounding box center [130, 352] width 101 height 28
click at [132, 352] on input "830295" at bounding box center [135, 356] width 9 height 9
radio input "true"
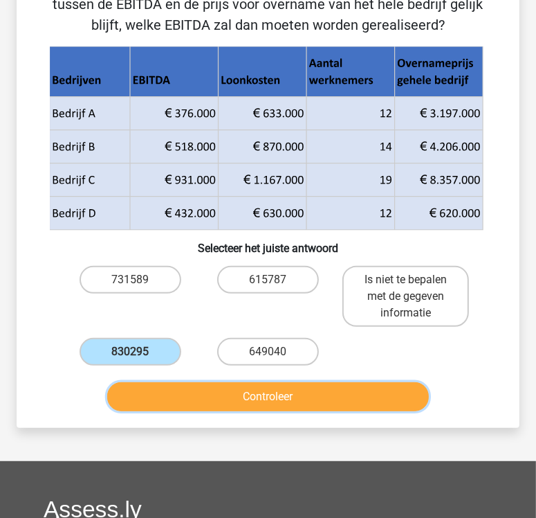
click at [227, 406] on button "Controleer" at bounding box center [268, 396] width 322 height 29
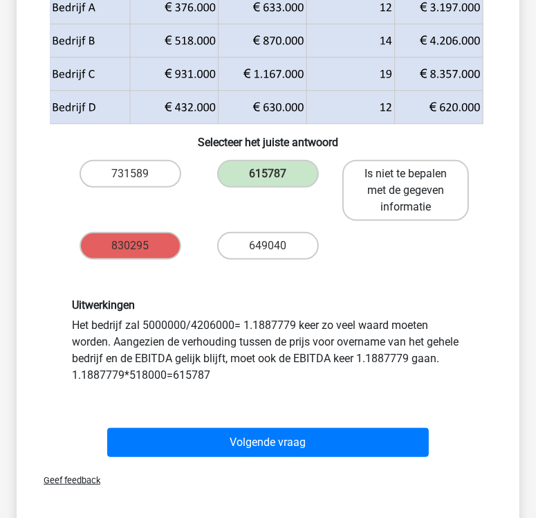
scroll to position [288, 0]
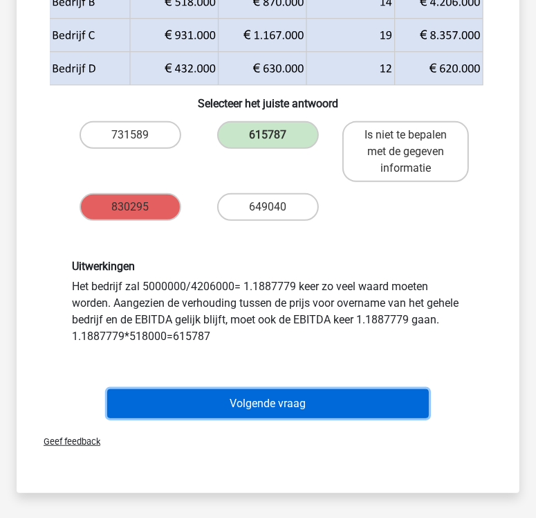
click at [339, 394] on button "Volgende vraag" at bounding box center [268, 403] width 322 height 29
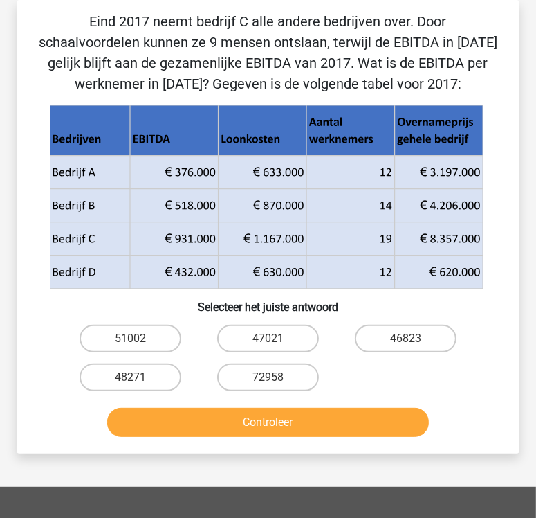
scroll to position [0, 0]
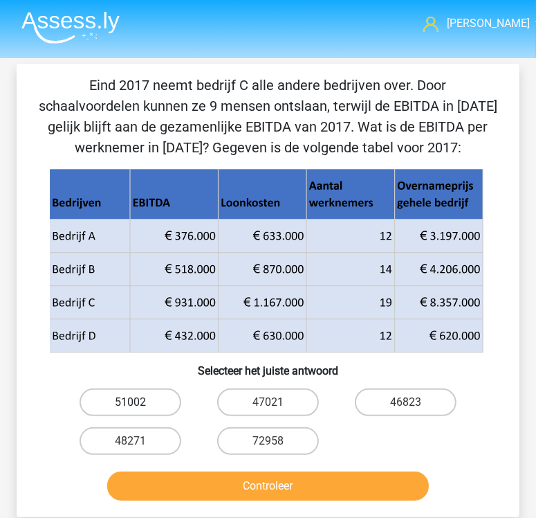
click at [162, 403] on label "51002" at bounding box center [130, 402] width 101 height 28
click at [140, 403] on input "51002" at bounding box center [135, 406] width 9 height 9
radio input "true"
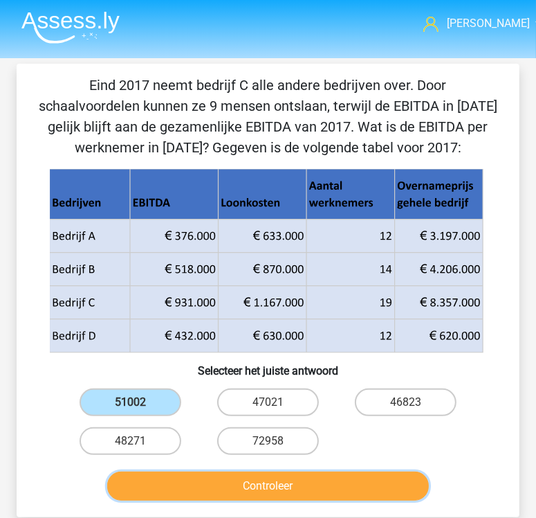
click at [222, 476] on button "Controleer" at bounding box center [268, 485] width 322 height 29
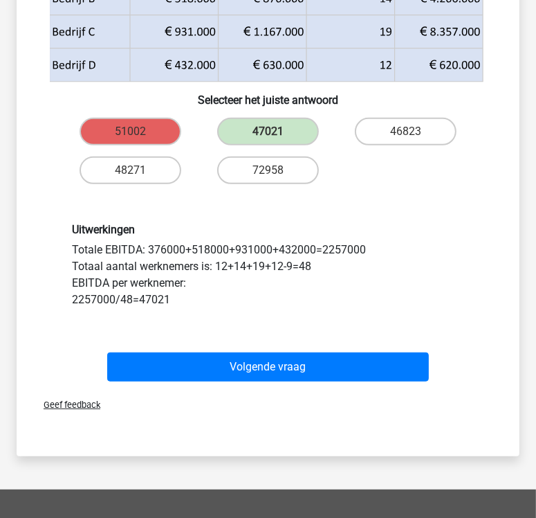
scroll to position [271, 0]
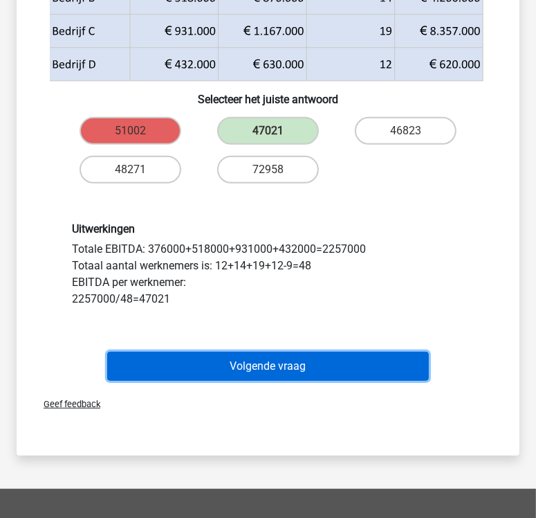
click at [316, 365] on button "Volgende vraag" at bounding box center [268, 366] width 322 height 29
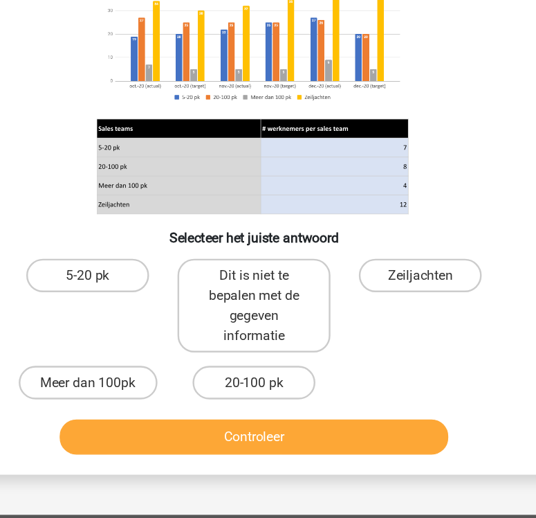
scroll to position [87, 0]
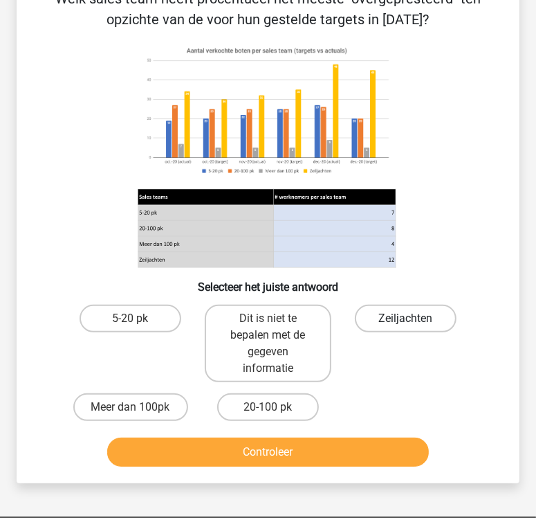
click at [397, 312] on label "Zeiljachten" at bounding box center [405, 319] width 101 height 28
click at [406, 318] on input "Zeiljachten" at bounding box center [410, 322] width 9 height 9
radio input "true"
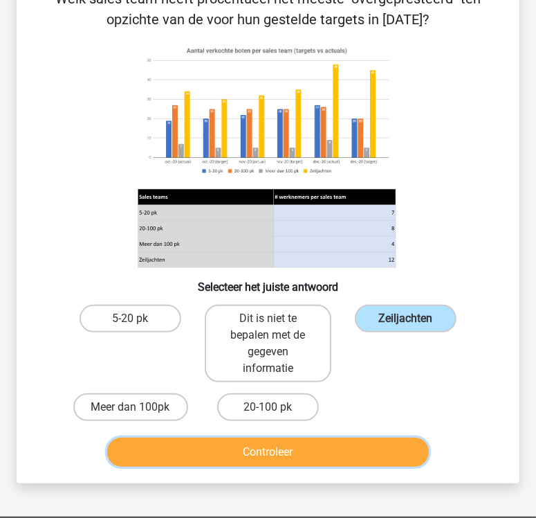
click at [382, 440] on button "Controleer" at bounding box center [268, 451] width 322 height 29
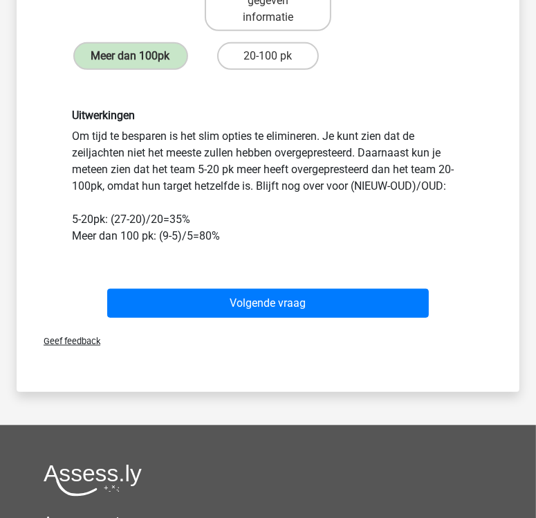
scroll to position [438, 0]
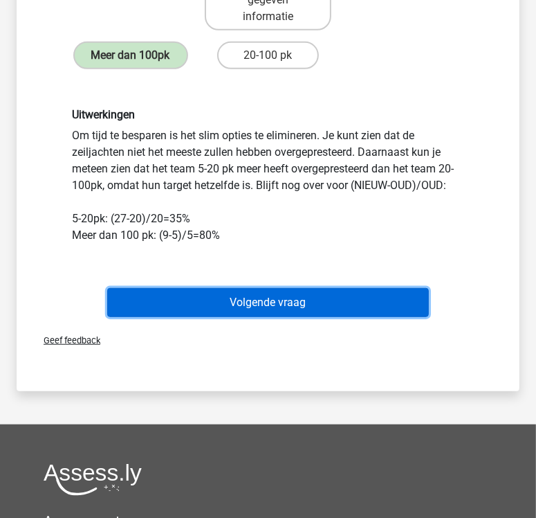
click at [362, 295] on button "Volgende vraag" at bounding box center [268, 302] width 322 height 29
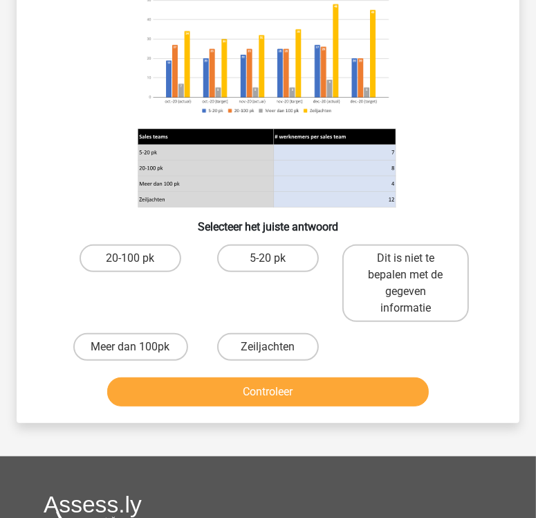
scroll to position [0, 0]
